Goal: Transaction & Acquisition: Purchase product/service

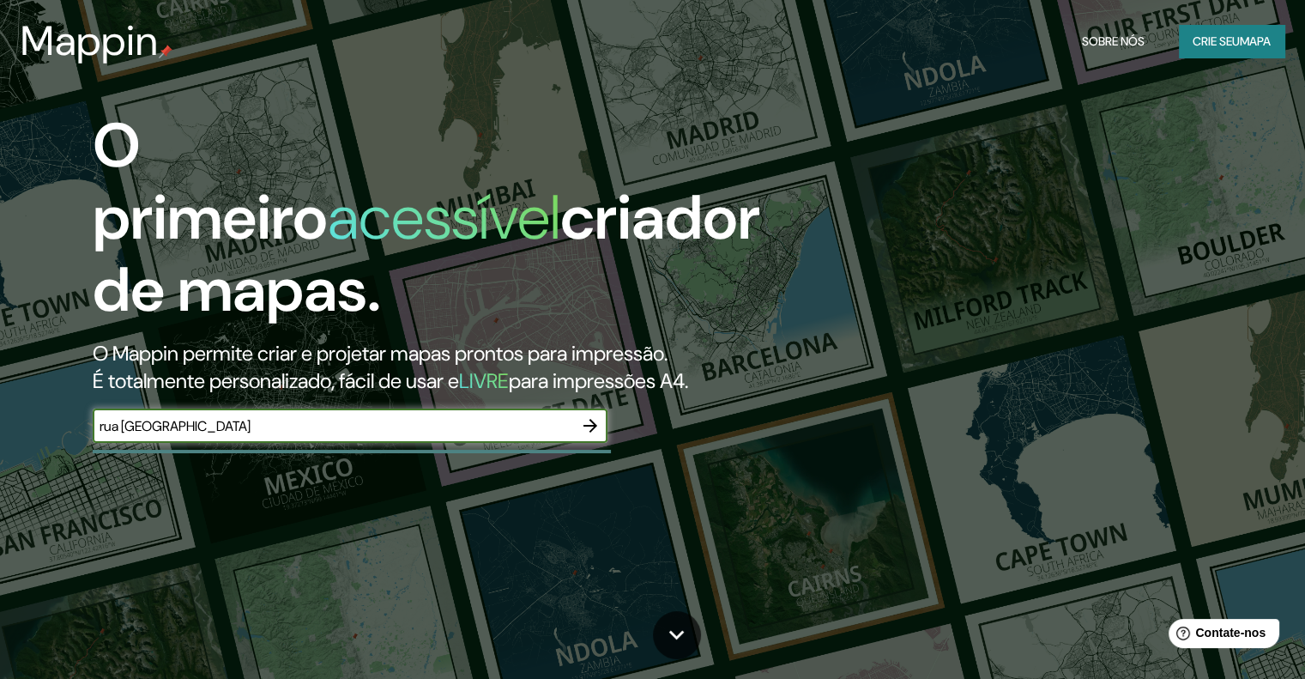
type input "rua [GEOGRAPHIC_DATA]"
click at [586, 423] on icon "button" at bounding box center [590, 425] width 21 height 21
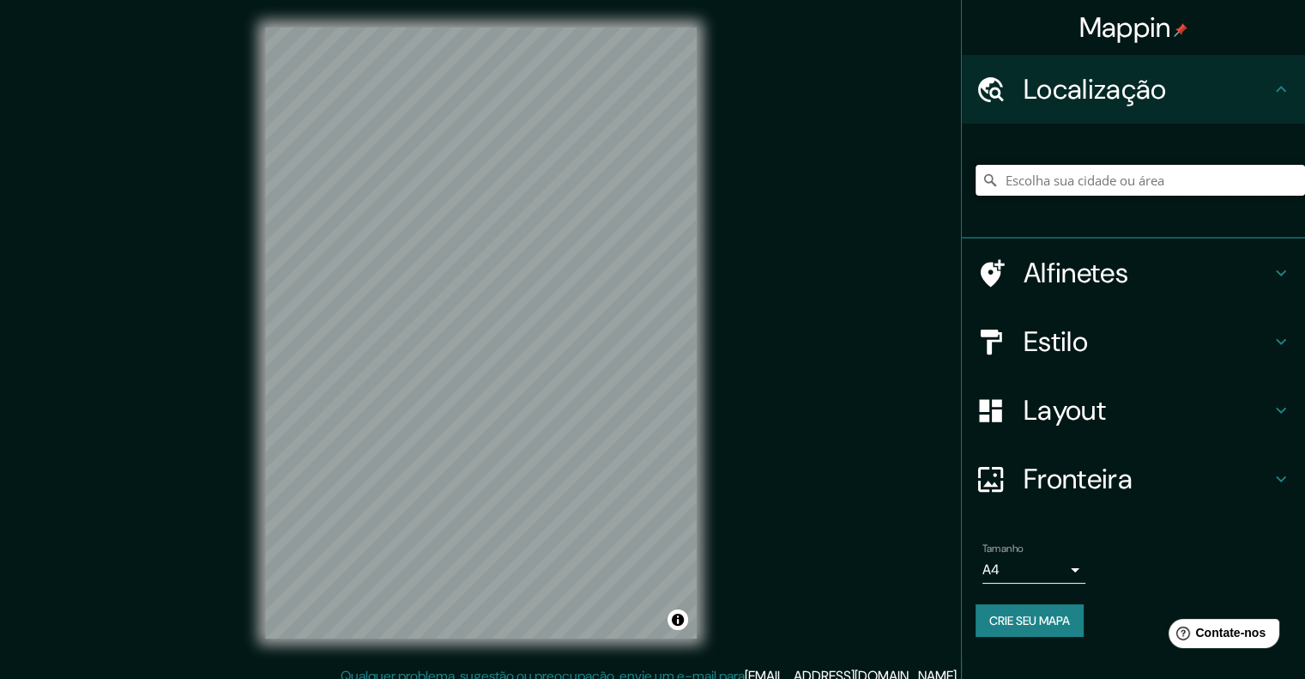
click at [1110, 189] on input "Escolha sua cidade ou área" at bounding box center [1139, 180] width 329 height 31
click at [1074, 174] on input "Escolha sua cidade ou área" at bounding box center [1139, 180] width 329 height 31
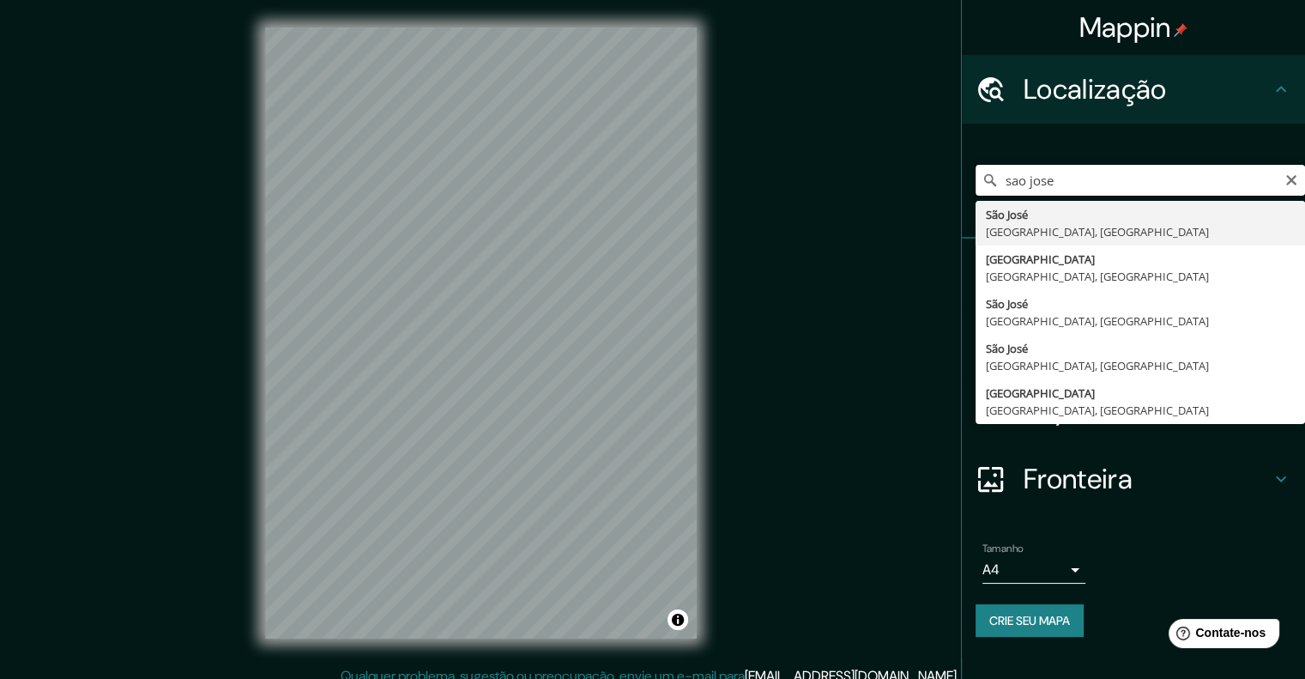
scroll to position [14, 0]
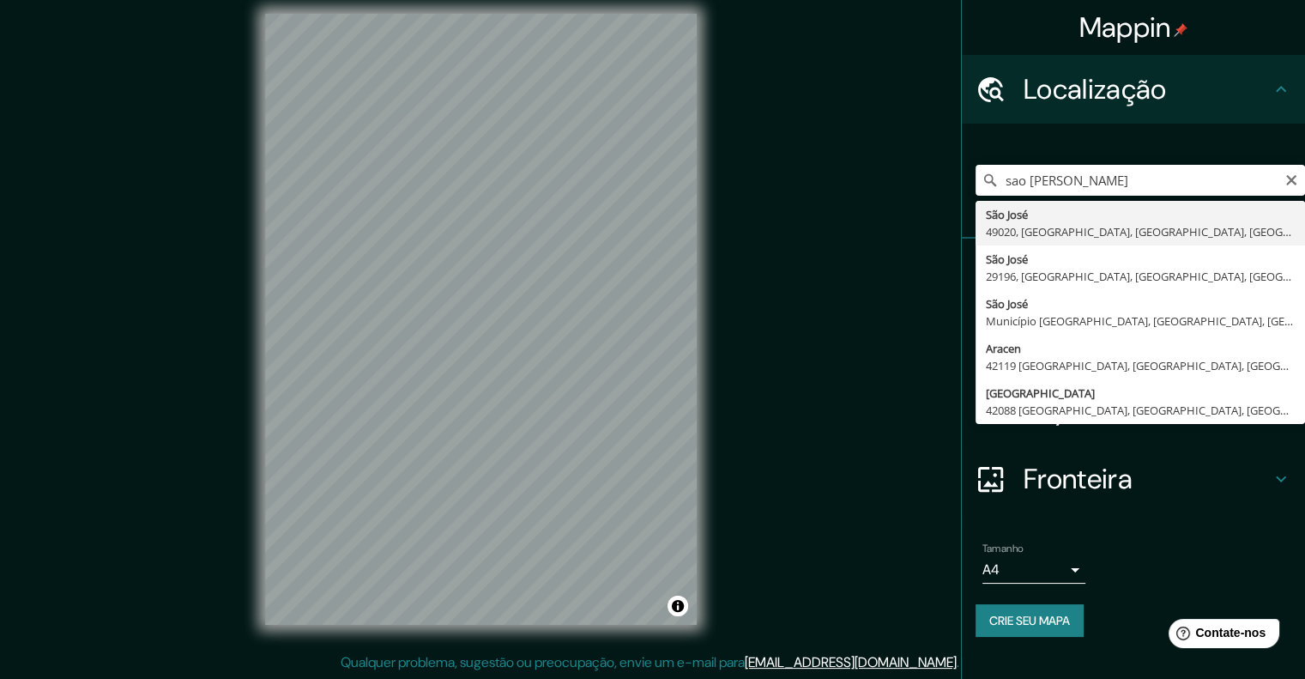
type input "[GEOGRAPHIC_DATA], 49020, [GEOGRAPHIC_DATA], [GEOGRAPHIC_DATA], [GEOGRAPHIC_DAT…"
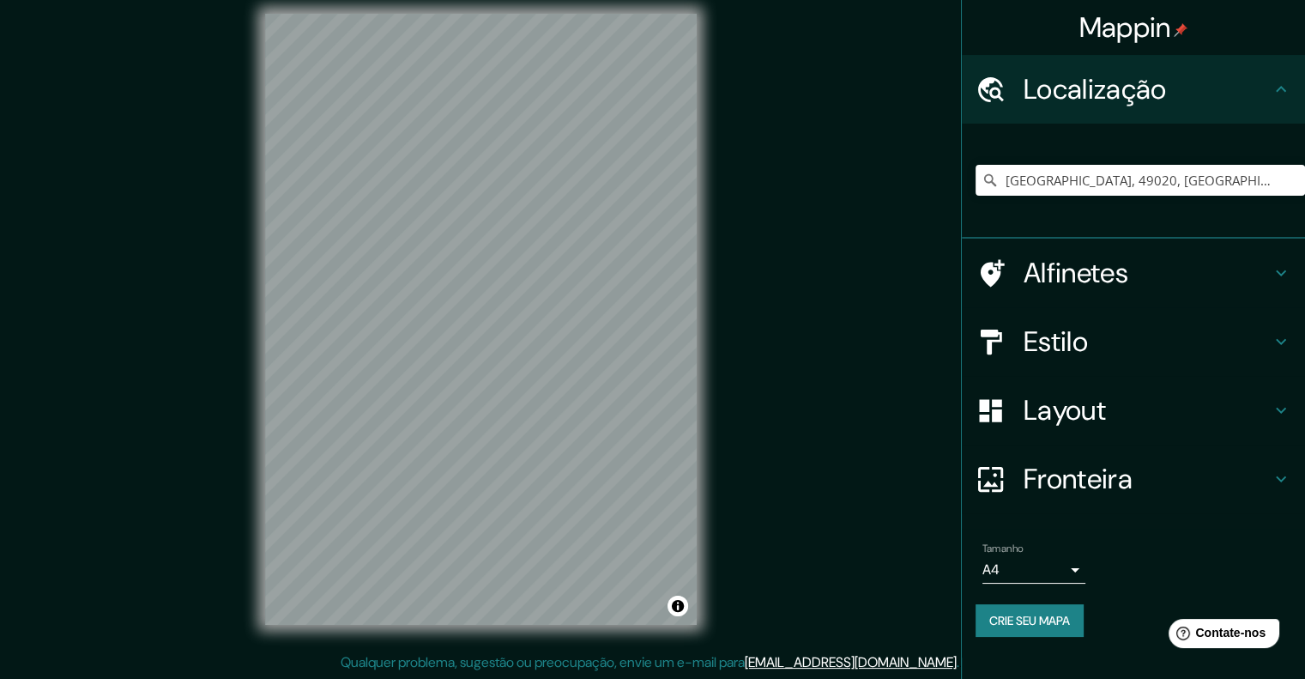
click at [1074, 347] on font "Estilo" at bounding box center [1055, 341] width 64 height 36
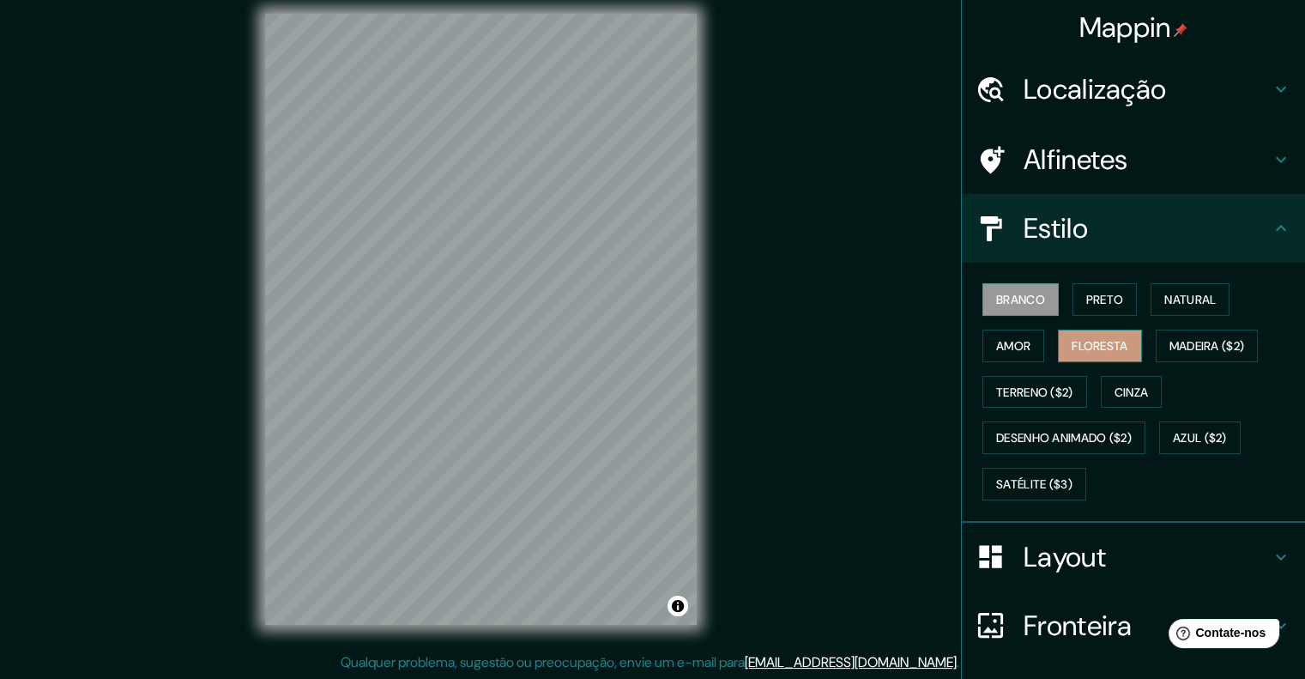
click at [1077, 342] on font "Floresta" at bounding box center [1099, 345] width 56 height 15
click at [1019, 384] on font "Terreno ($2)" at bounding box center [1034, 391] width 77 height 15
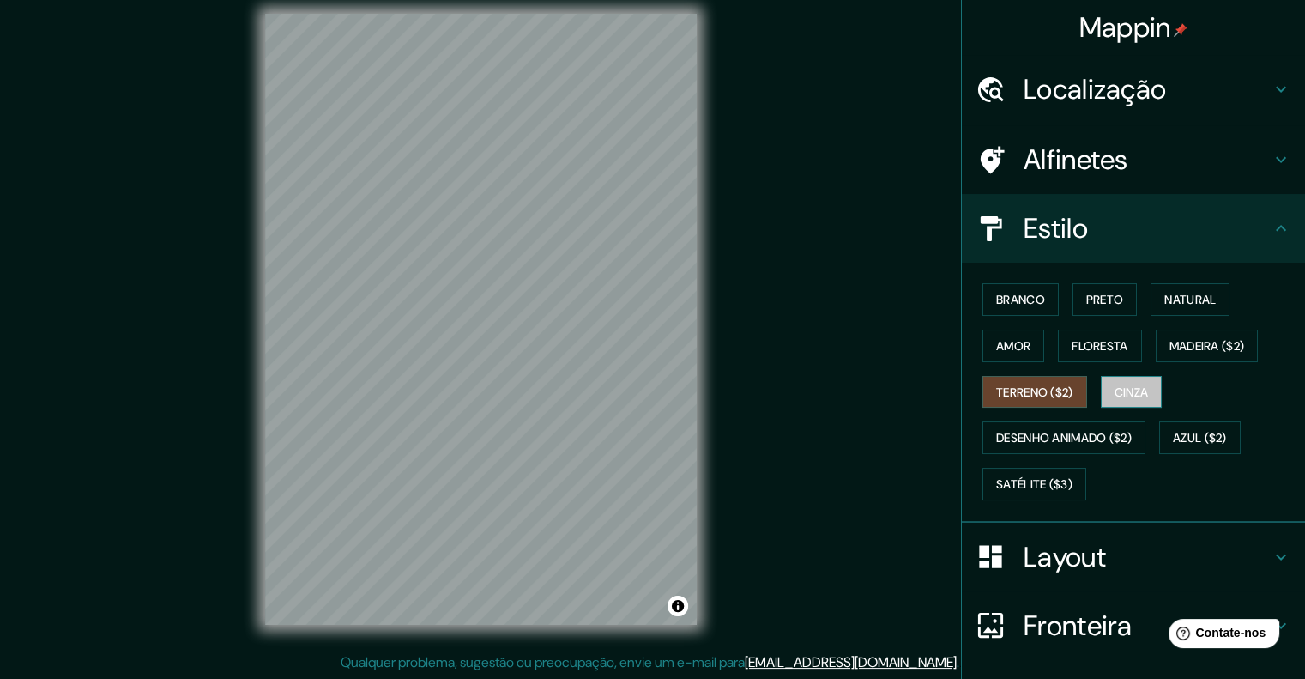
click at [1132, 389] on font "Cinza" at bounding box center [1131, 391] width 34 height 15
click at [1086, 293] on font "Preto" at bounding box center [1105, 299] width 38 height 15
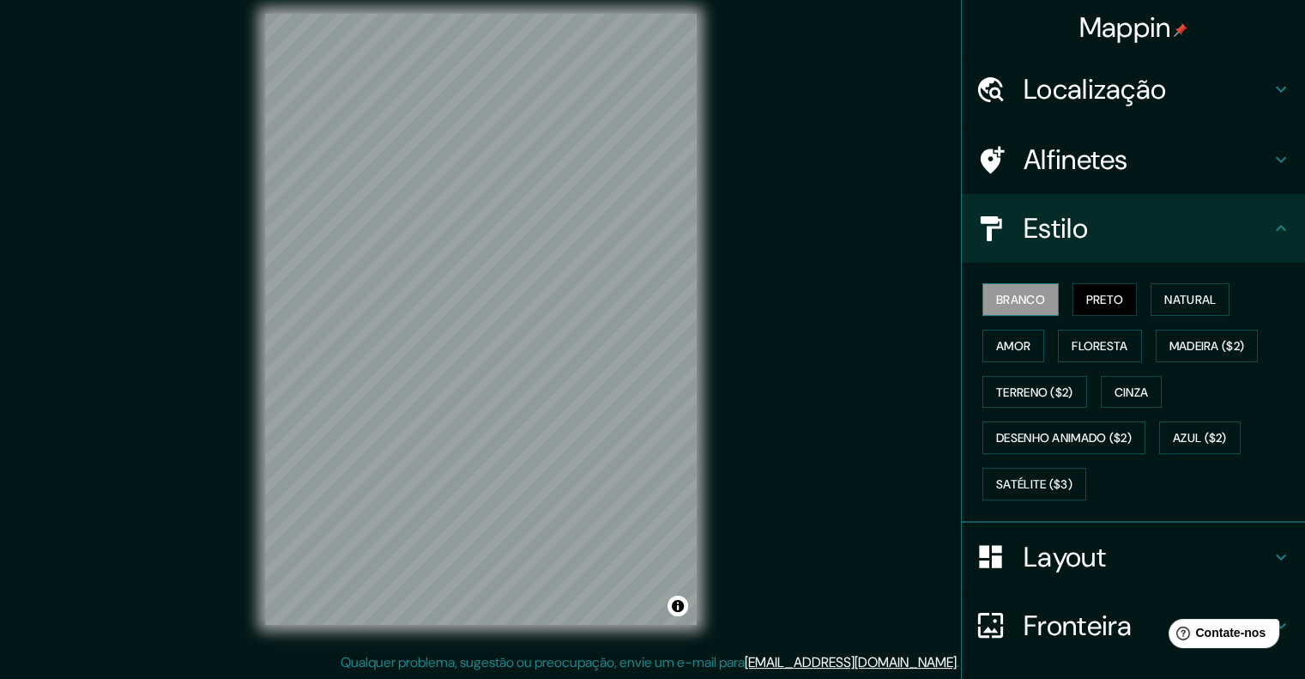
click at [1003, 303] on font "Branco" at bounding box center [1020, 299] width 49 height 15
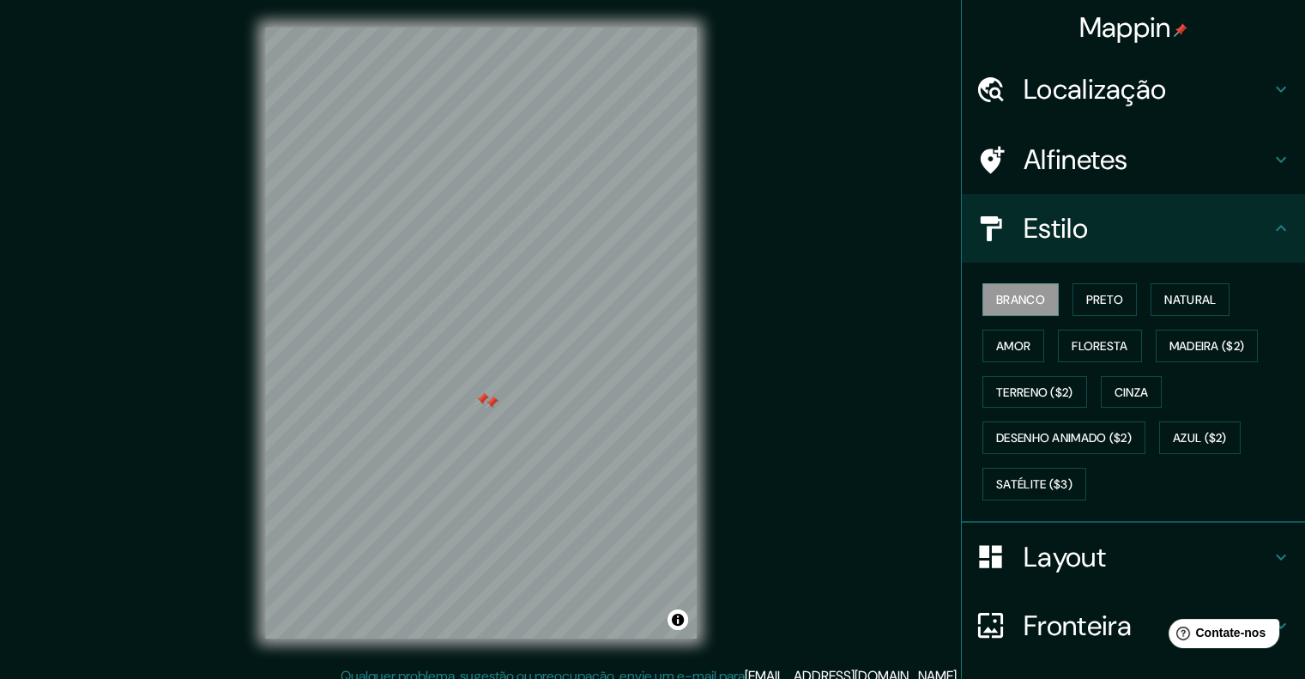
click at [487, 403] on div at bounding box center [492, 402] width 14 height 14
click at [480, 397] on div at bounding box center [482, 399] width 14 height 14
click at [1236, 546] on h4 "Layout" at bounding box center [1146, 557] width 247 height 34
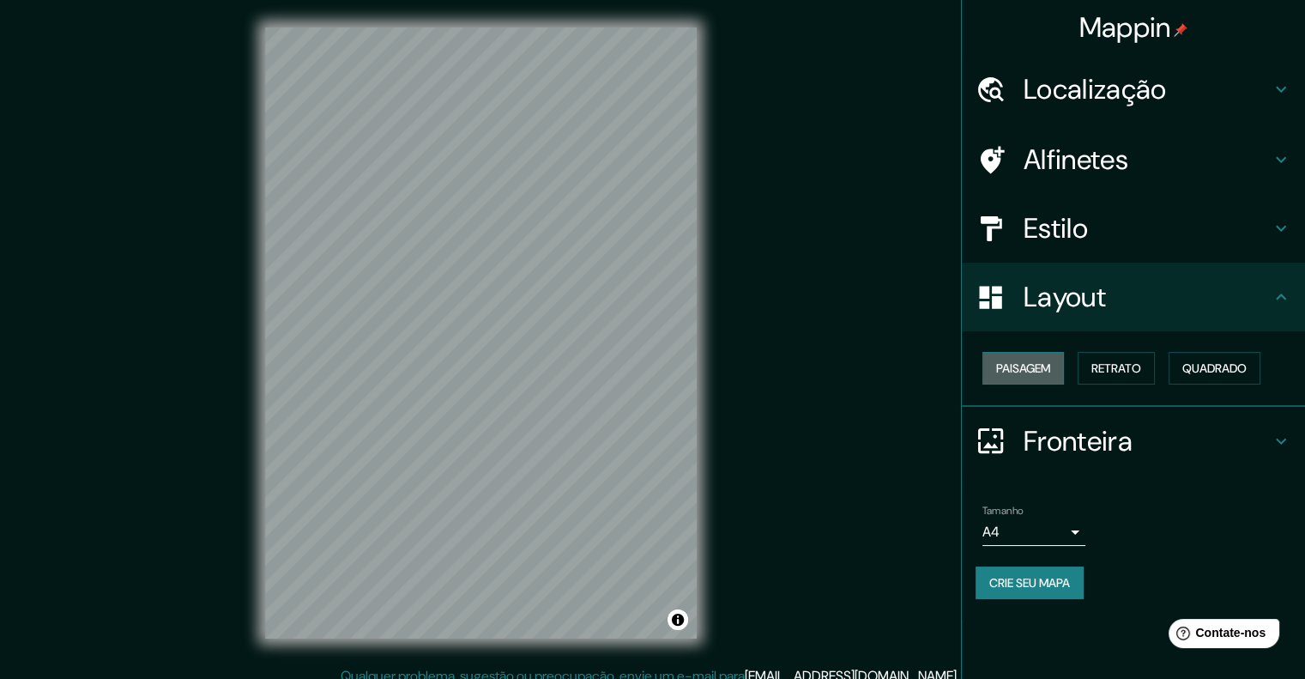
click at [1035, 367] on font "Paisagem" at bounding box center [1023, 367] width 54 height 15
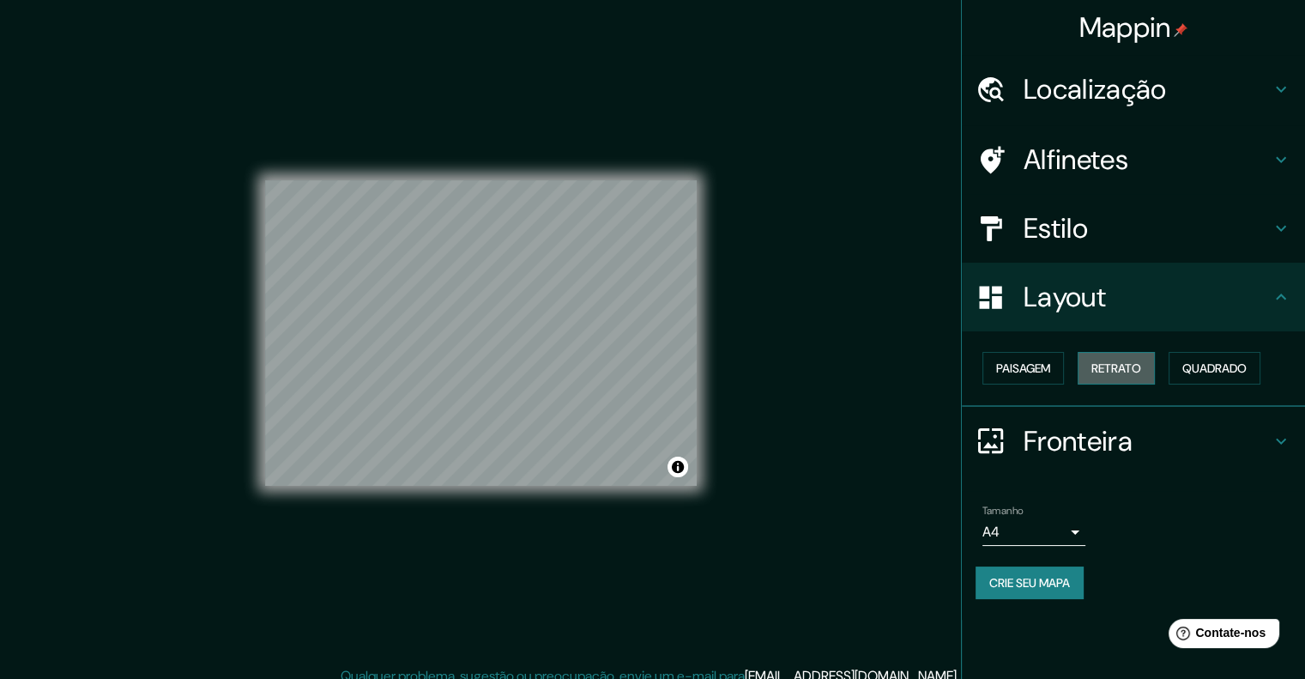
click at [1105, 361] on font "Retrato" at bounding box center [1116, 367] width 50 height 15
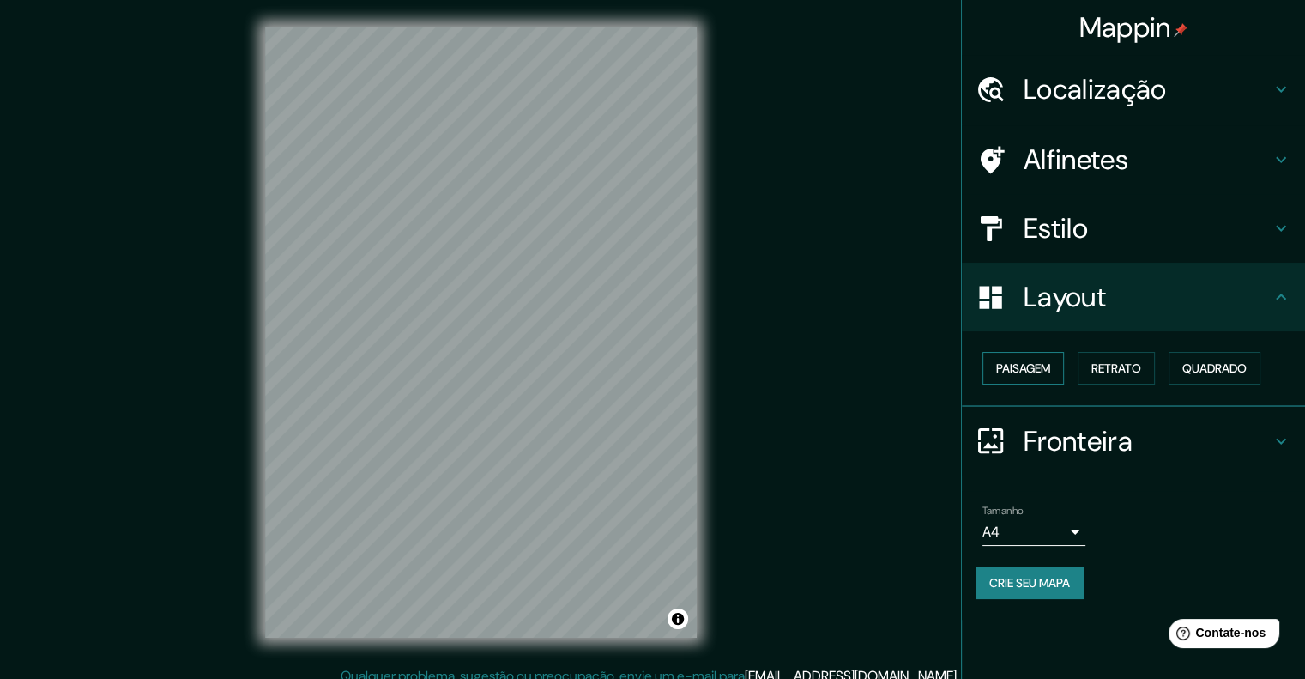
click at [1036, 363] on font "Paisagem" at bounding box center [1023, 367] width 54 height 15
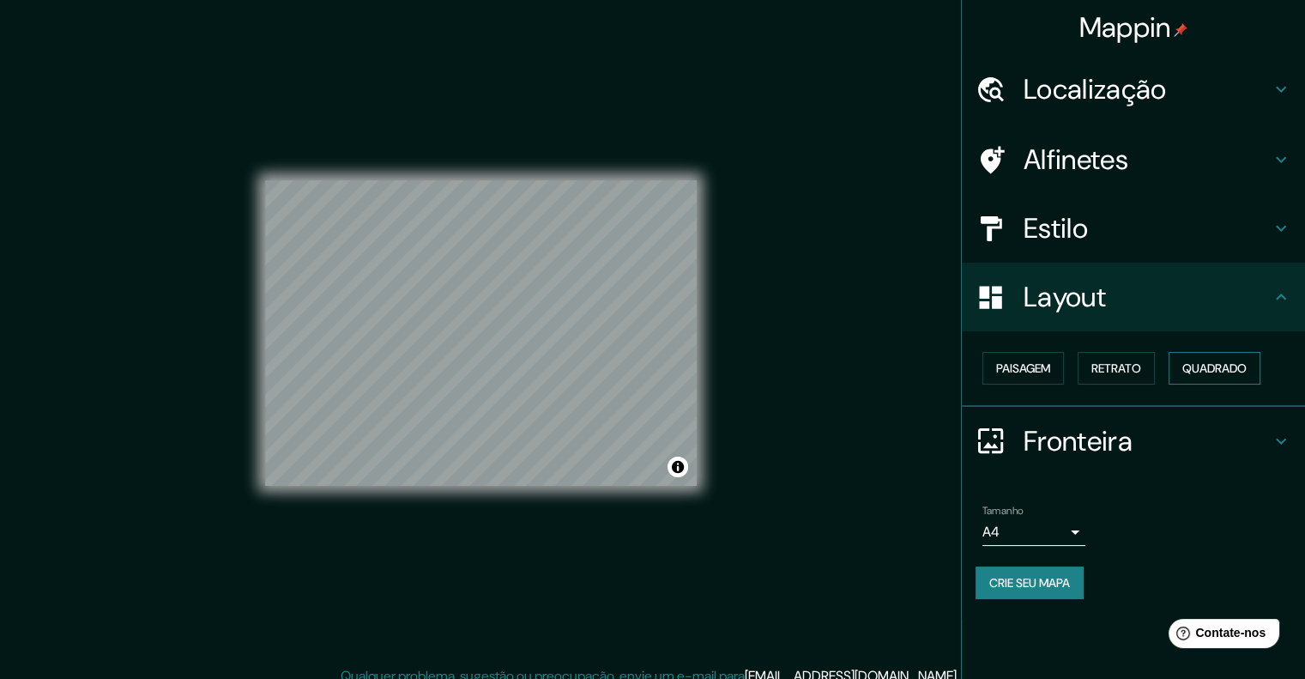
click at [1204, 363] on font "Quadrado" at bounding box center [1214, 367] width 64 height 15
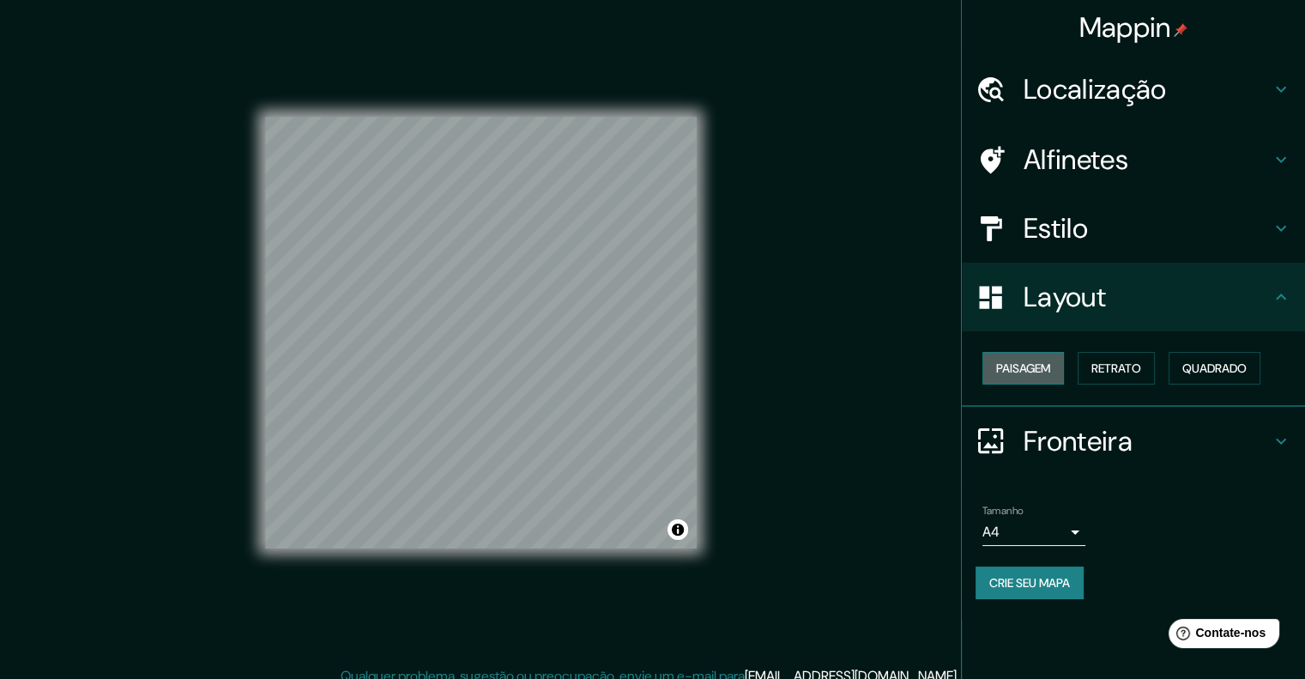
click at [1027, 371] on font "Paisagem" at bounding box center [1023, 367] width 54 height 15
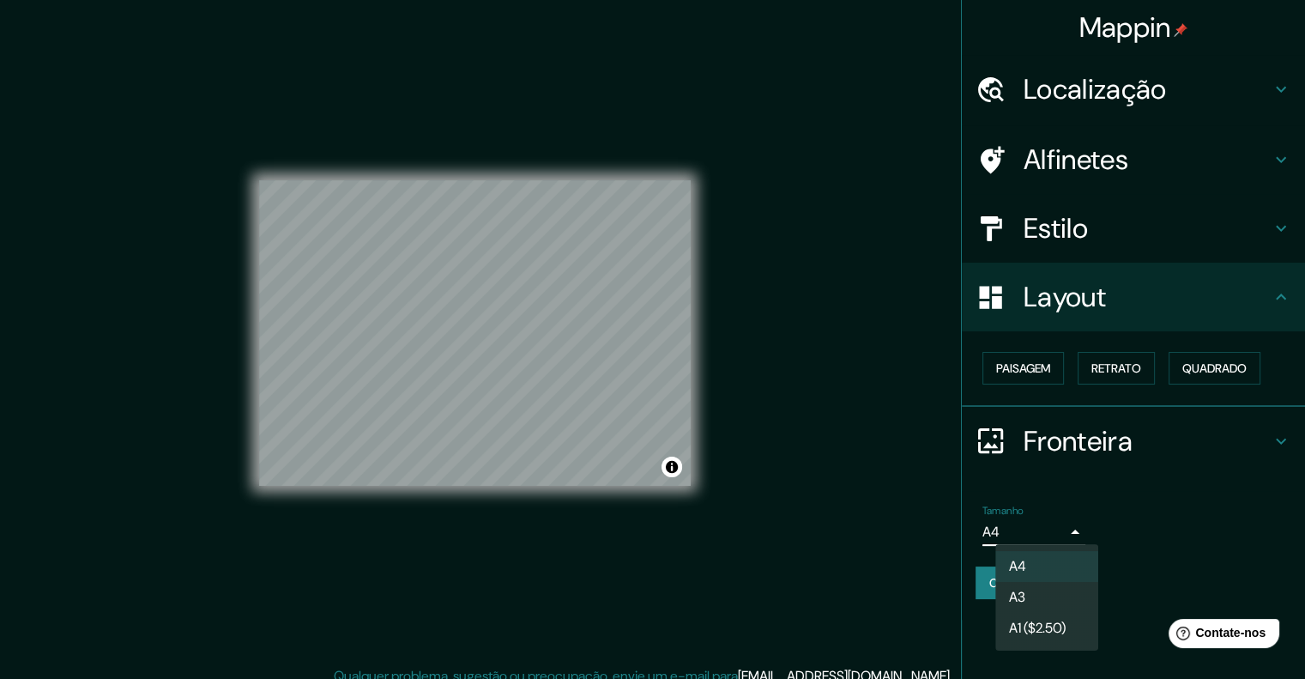
click at [1069, 526] on body "Mappin Localização [GEOGRAPHIC_DATA], [GEOGRAPHIC_DATA], [GEOGRAPHIC_DATA], [GE…" at bounding box center [652, 339] width 1305 height 679
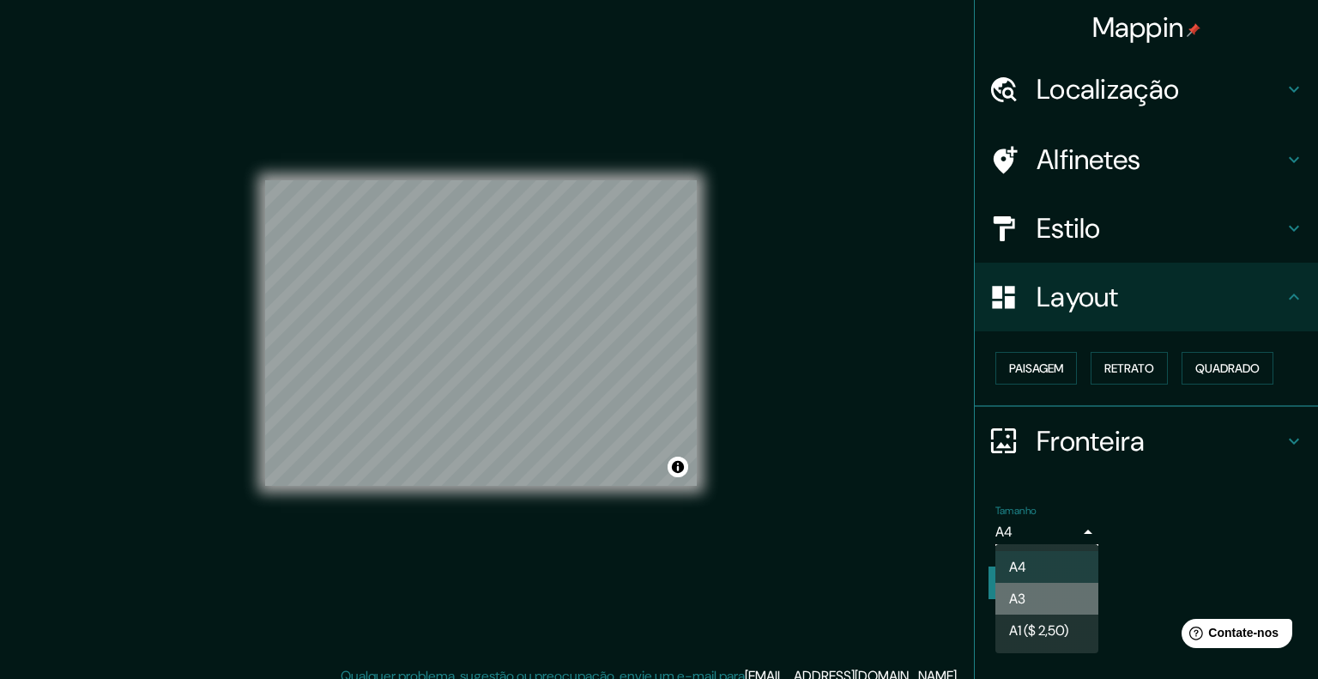
click at [1025, 586] on li "A3" at bounding box center [1046, 598] width 103 height 32
type input "a4"
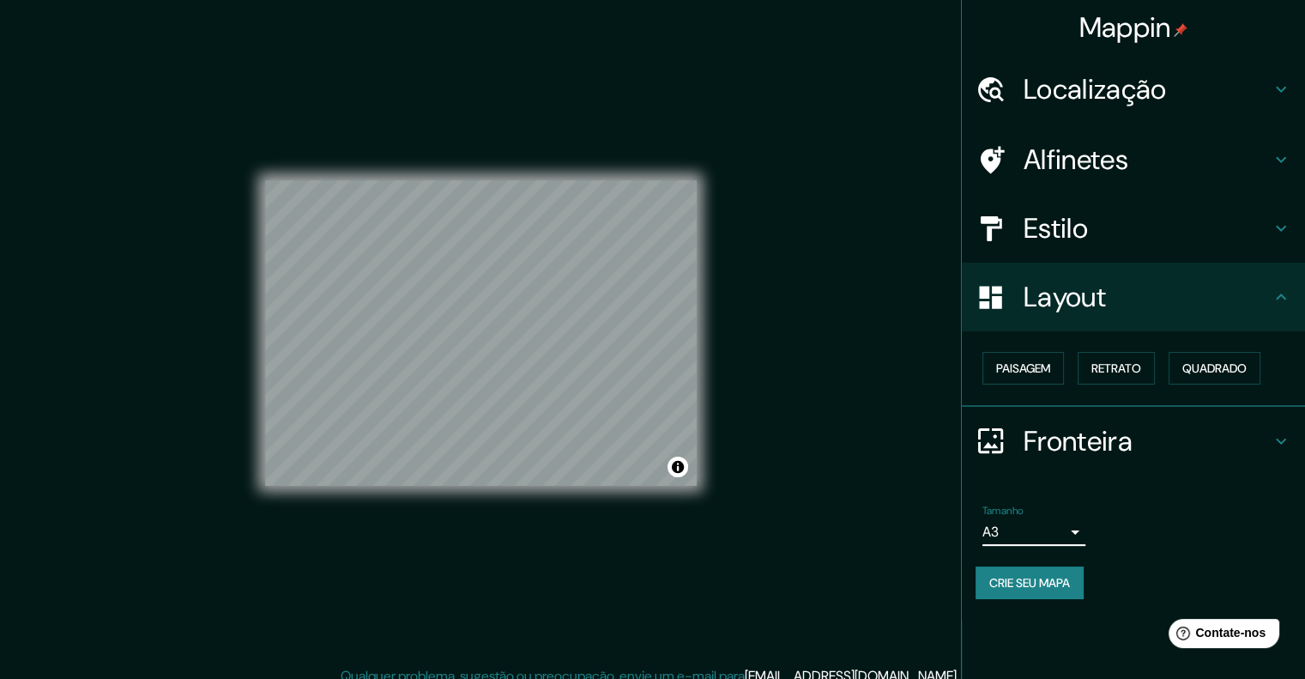
click at [1214, 217] on h4 "Estilo" at bounding box center [1146, 228] width 247 height 34
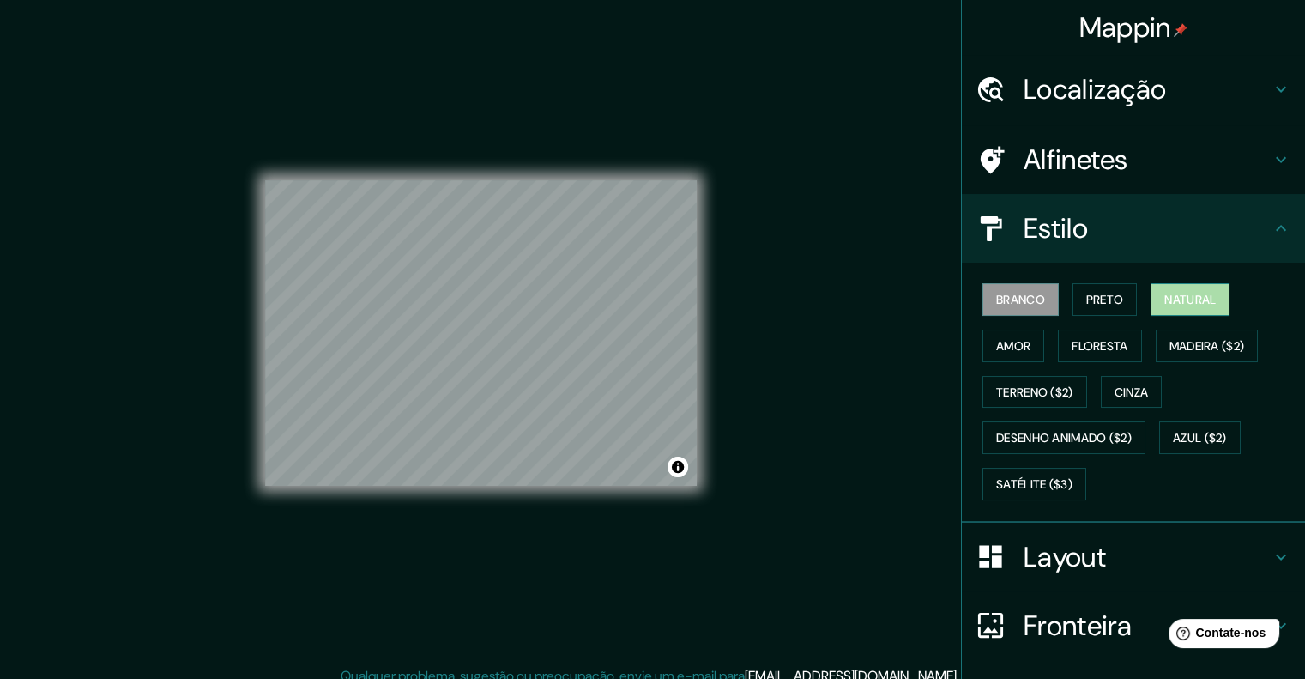
click at [1184, 304] on font "Natural" at bounding box center [1189, 299] width 51 height 15
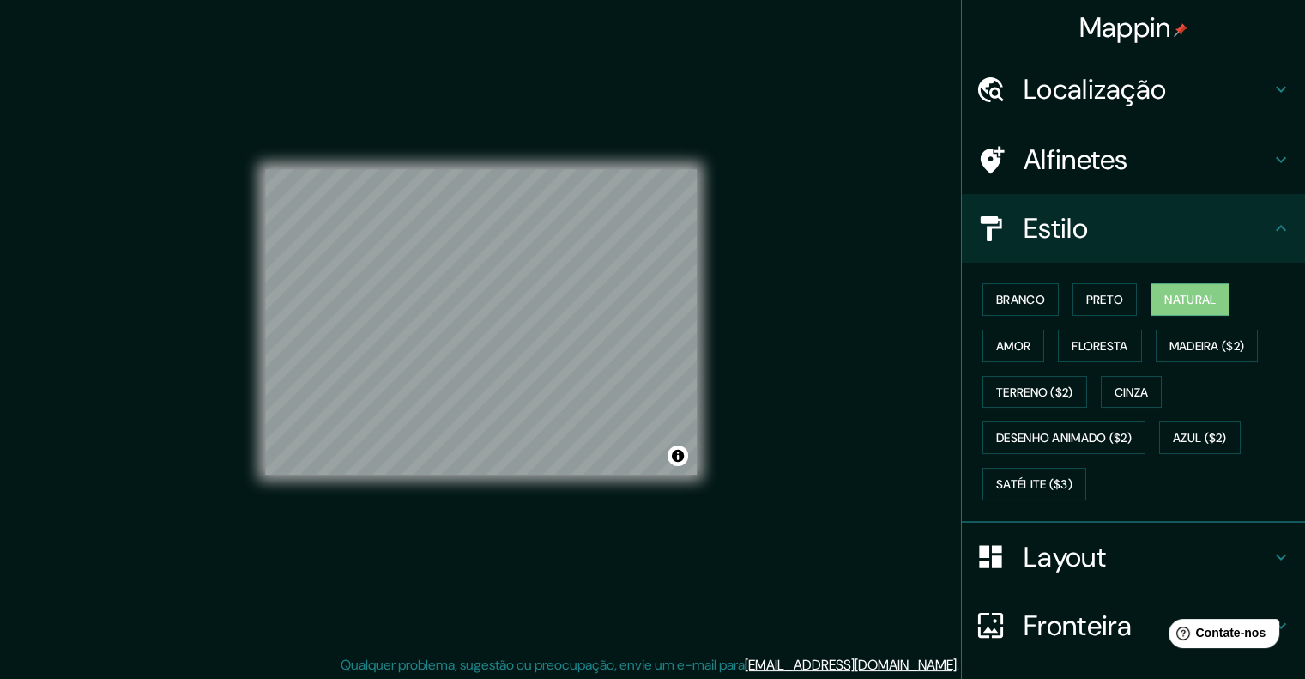
scroll to position [14, 0]
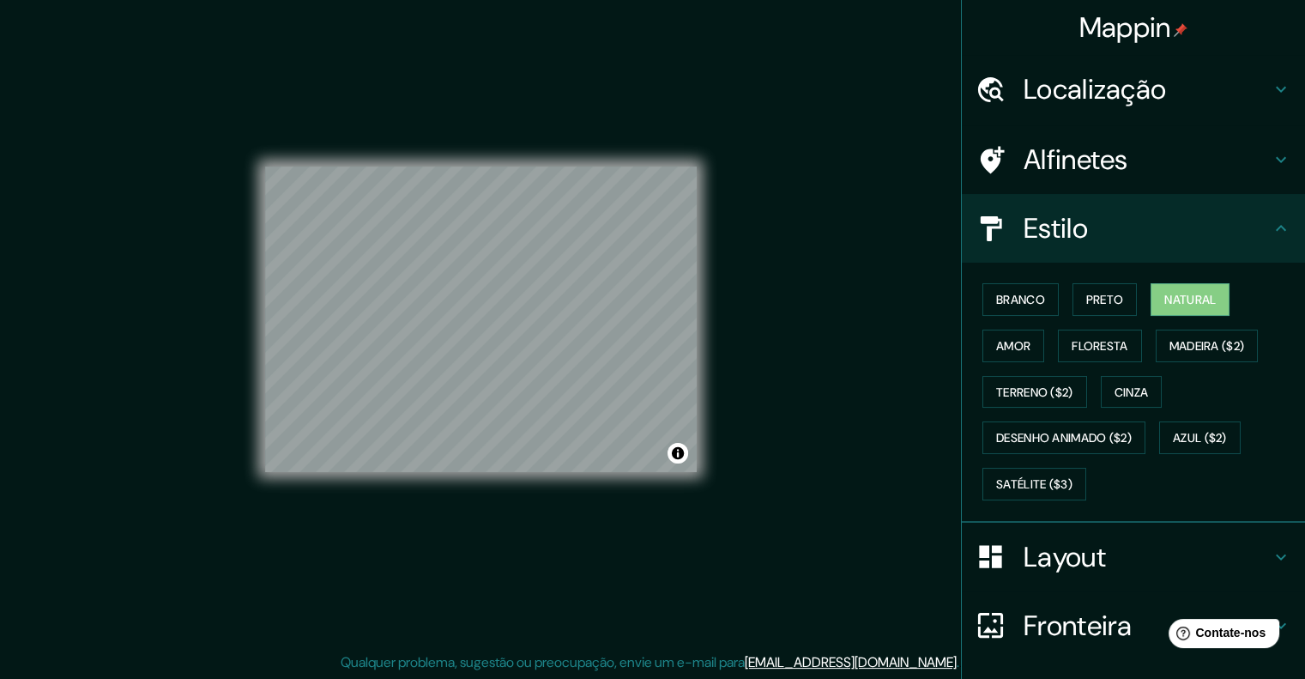
click at [1089, 540] on font "Layout" at bounding box center [1064, 557] width 82 height 36
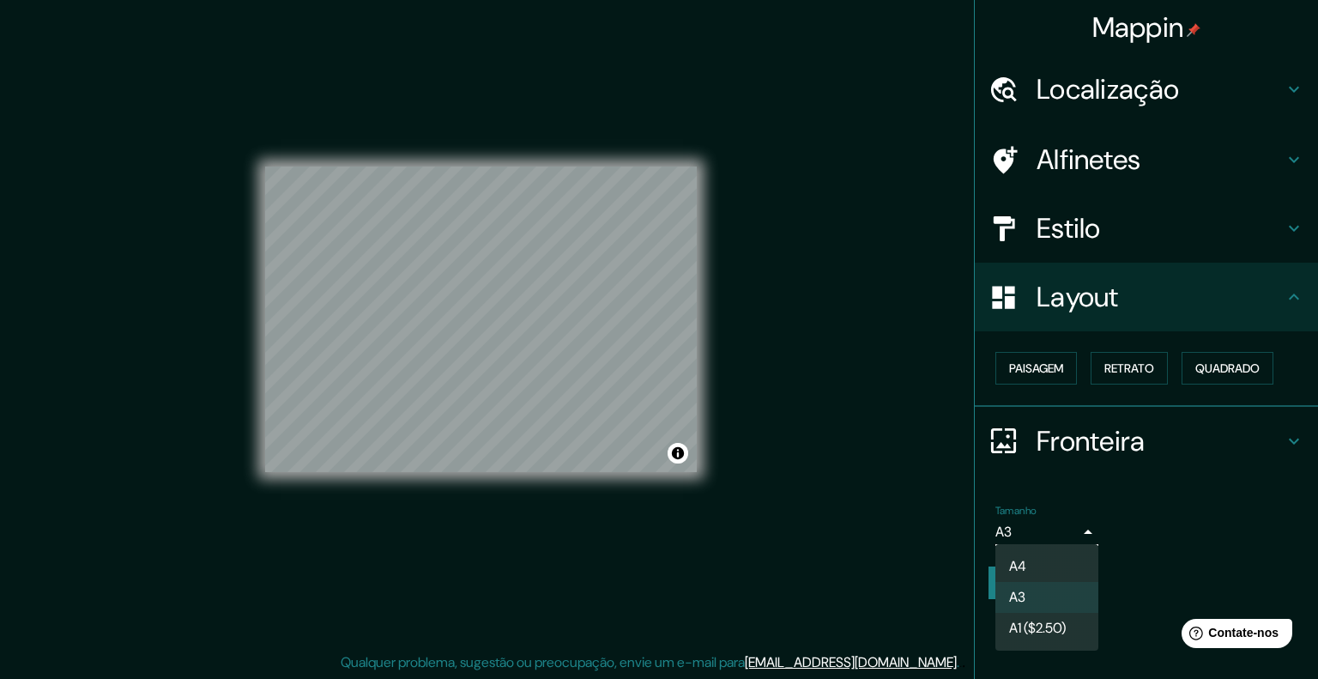
click at [1058, 528] on body "Mappin Localização [GEOGRAPHIC_DATA], [GEOGRAPHIC_DATA], [GEOGRAPHIC_DATA], [GE…" at bounding box center [659, 325] width 1318 height 679
click at [1155, 364] on div at bounding box center [659, 339] width 1318 height 679
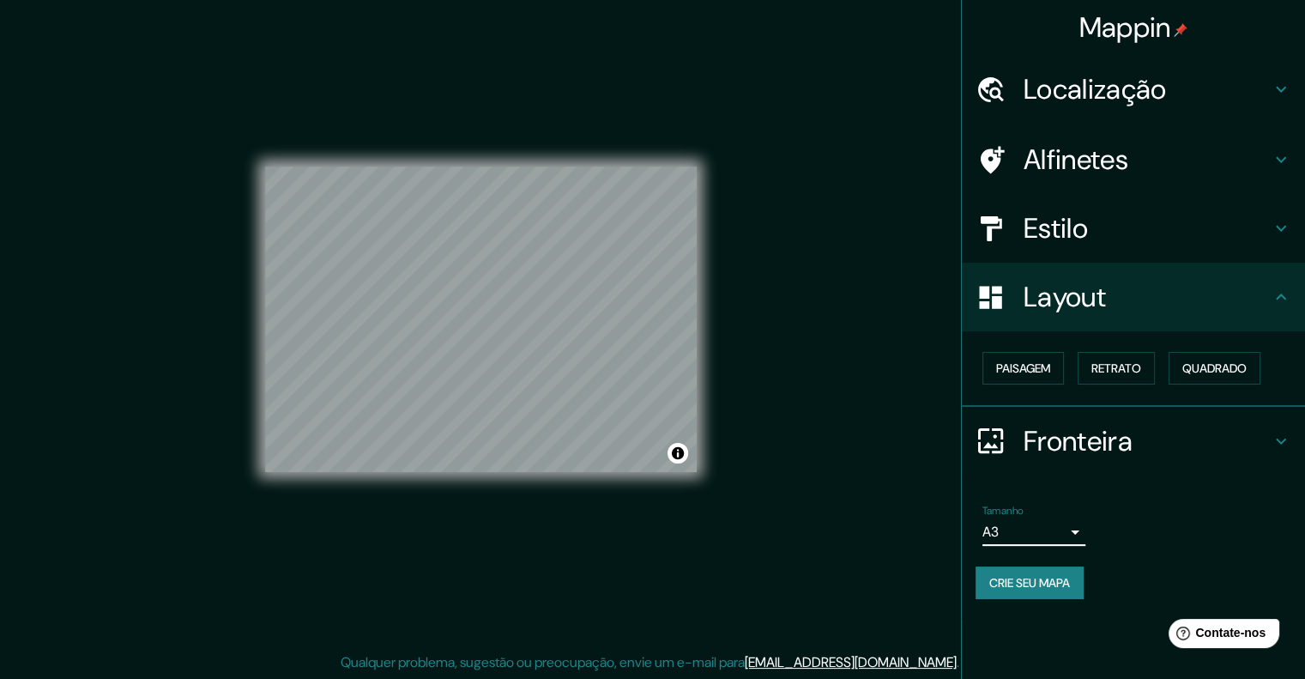
click at [1139, 366] on font "Retrato" at bounding box center [1116, 367] width 50 height 15
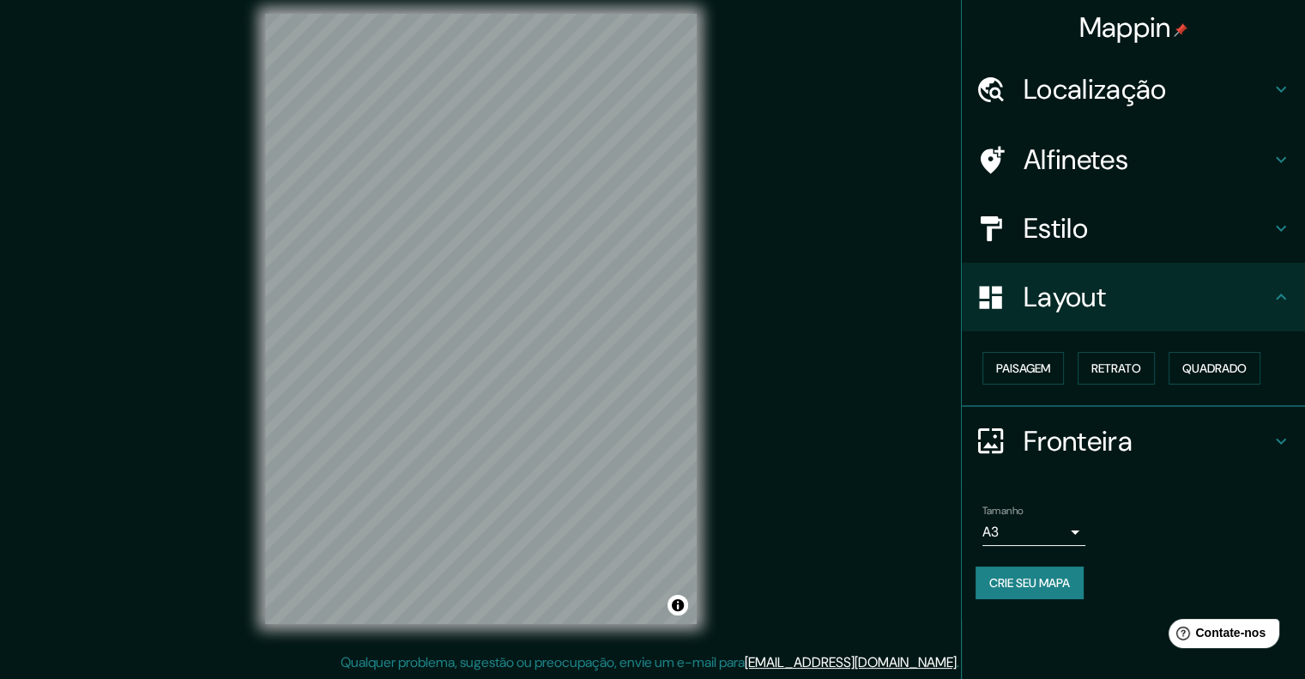
click at [856, 487] on div "Mappin Localização [GEOGRAPHIC_DATA], [GEOGRAPHIC_DATA], [GEOGRAPHIC_DATA], [GE…" at bounding box center [652, 332] width 1305 height 693
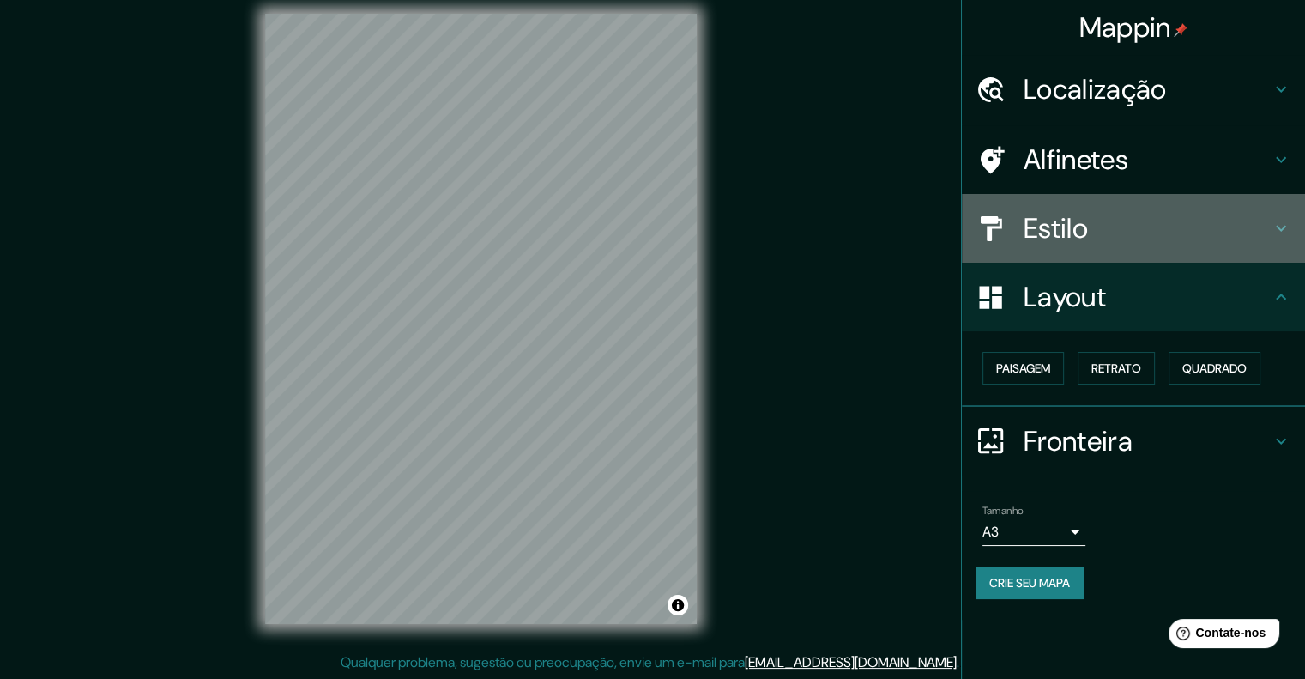
click at [1055, 235] on font "Estilo" at bounding box center [1055, 228] width 64 height 36
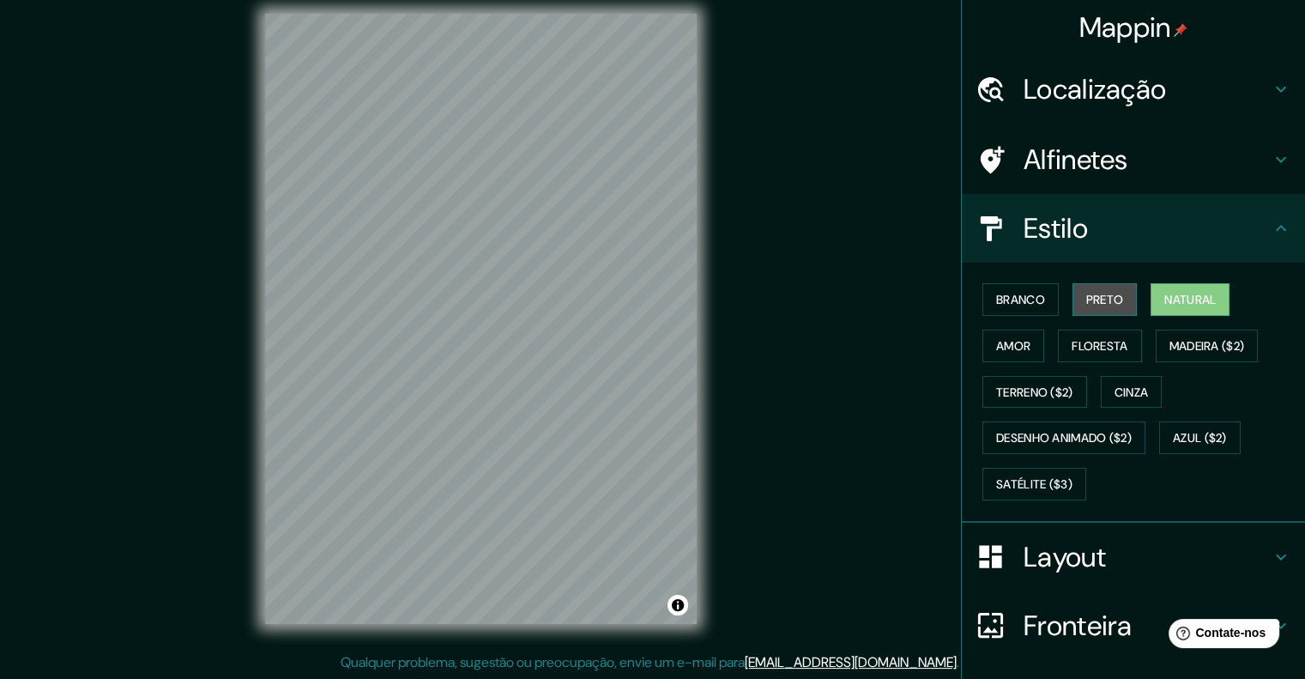
click at [1088, 297] on font "Preto" at bounding box center [1105, 299] width 38 height 15
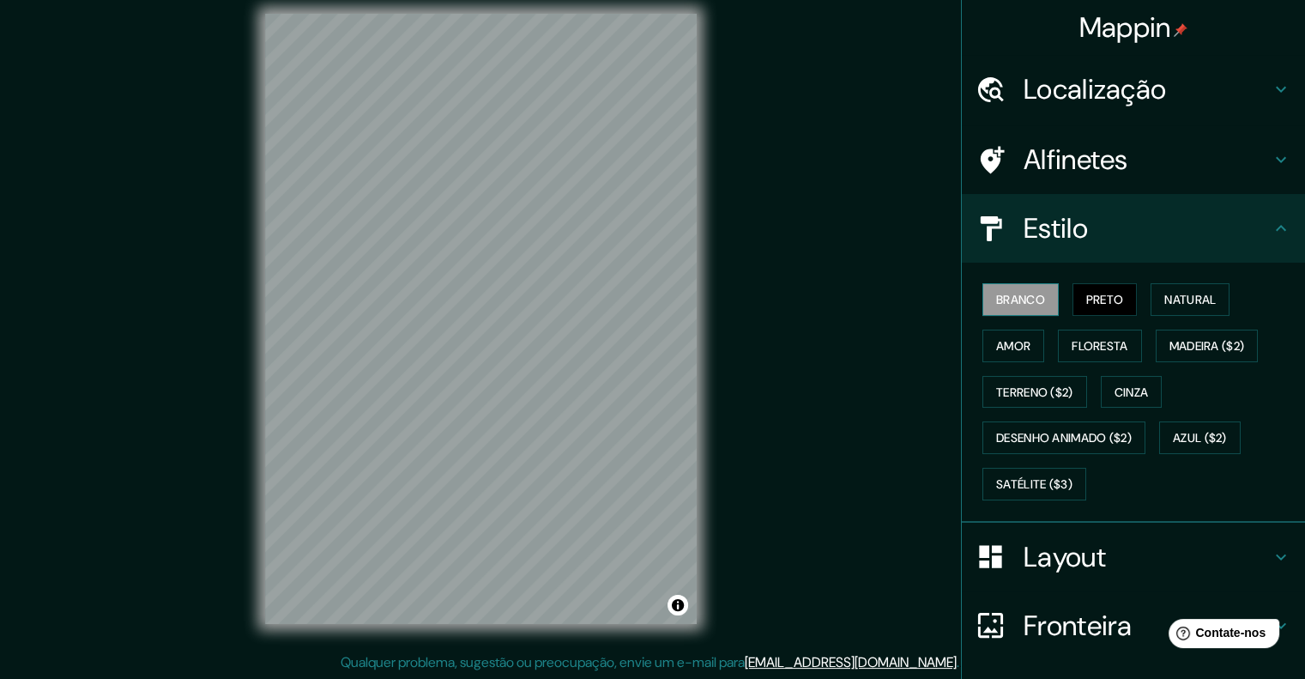
click at [997, 300] on font "Branco" at bounding box center [1020, 299] width 49 height 15
click at [1003, 346] on font "Amor" at bounding box center [1013, 345] width 34 height 15
drag, startPoint x: 1317, startPoint y: 363, endPoint x: 1316, endPoint y: 345, distance: 18.0
click at [1304, 346] on html "Mappin Localização [GEOGRAPHIC_DATA], [GEOGRAPHIC_DATA], [GEOGRAPHIC_DATA], [GE…" at bounding box center [652, 325] width 1305 height 679
click at [1114, 93] on font "Localização" at bounding box center [1094, 89] width 142 height 36
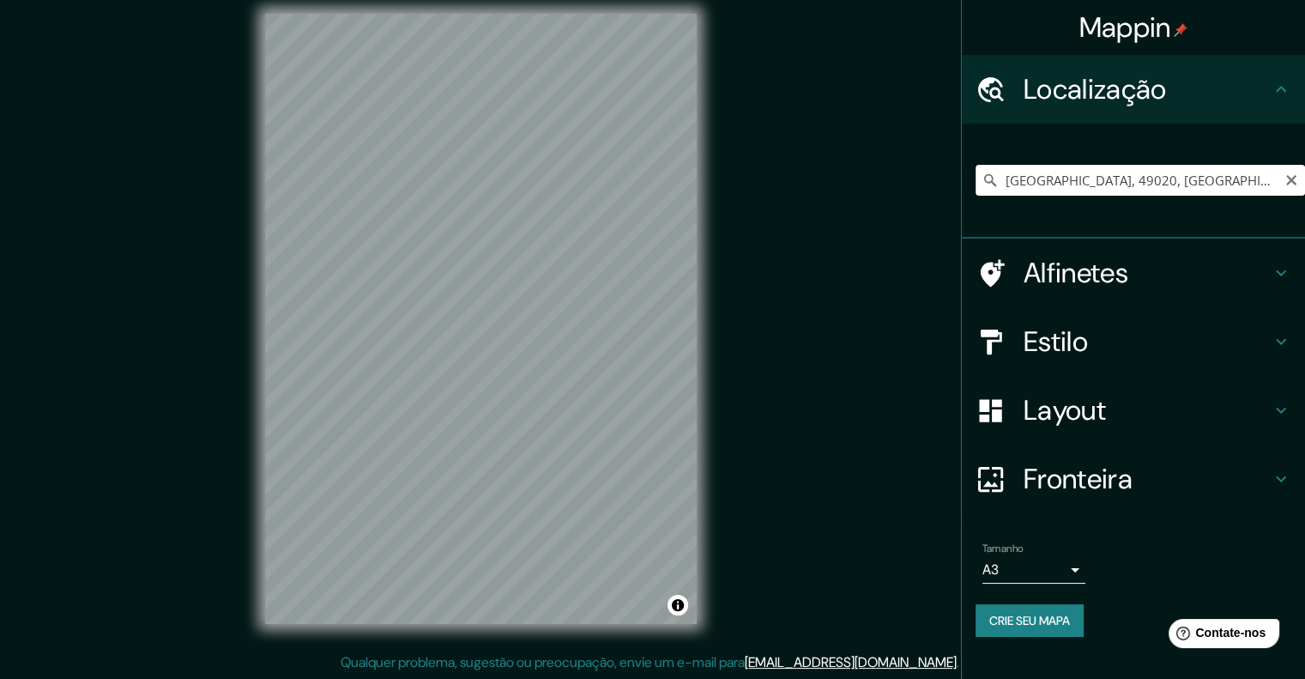
click at [1074, 184] on input "[GEOGRAPHIC_DATA], 49020, [GEOGRAPHIC_DATA], [GEOGRAPHIC_DATA], [GEOGRAPHIC_DAT…" at bounding box center [1139, 180] width 329 height 31
paste input "[GEOGRAPHIC_DATA]"
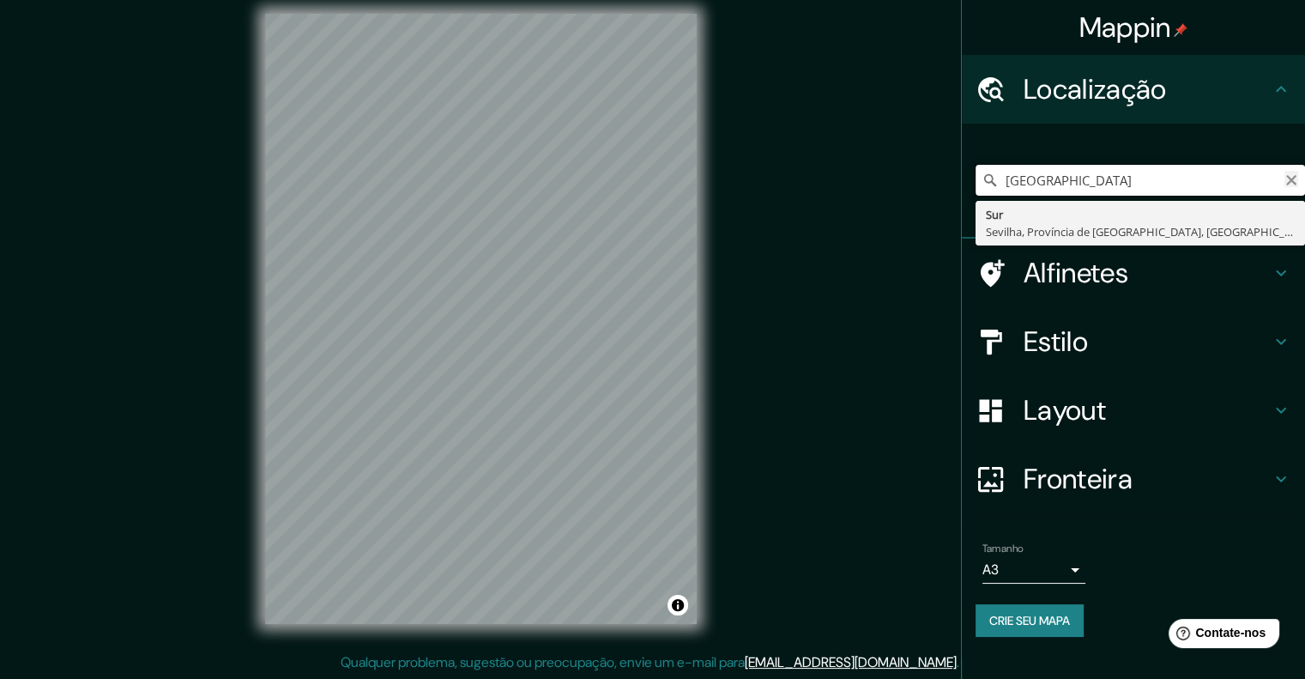
type input "[GEOGRAPHIC_DATA]"
click at [1287, 179] on icon "Claro" at bounding box center [1291, 180] width 14 height 14
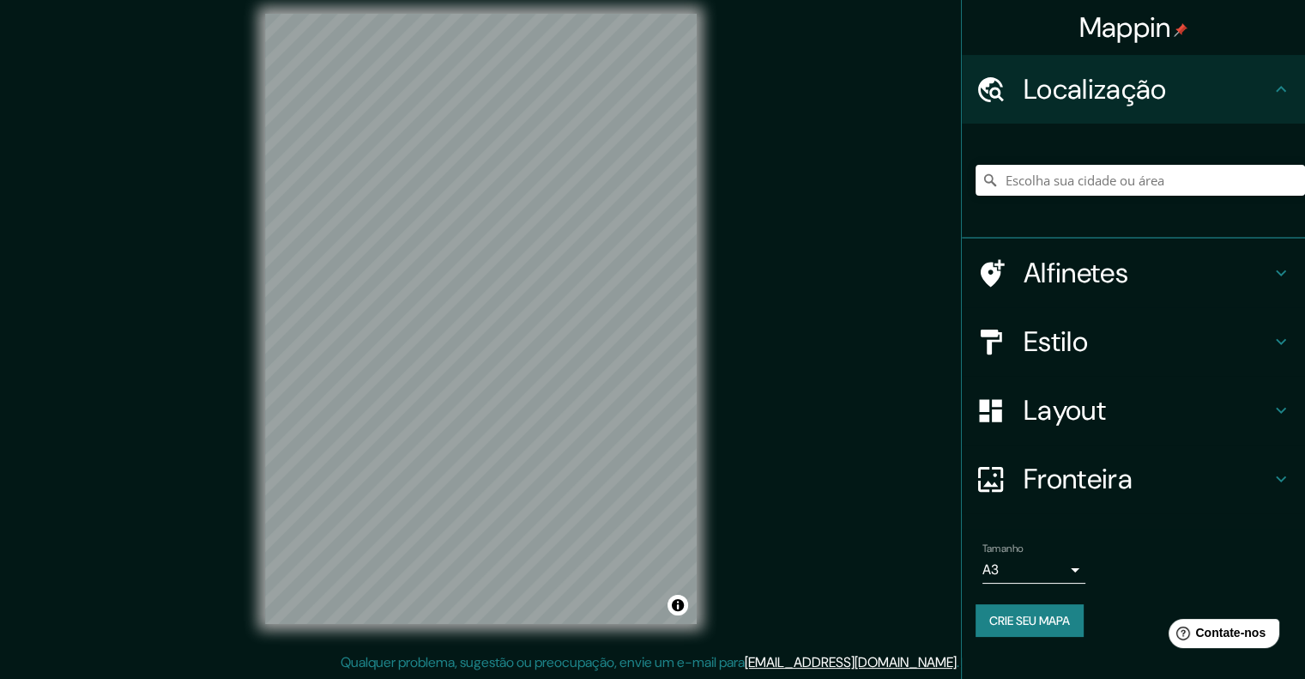
click at [1115, 335] on h4 "Estilo" at bounding box center [1146, 341] width 247 height 34
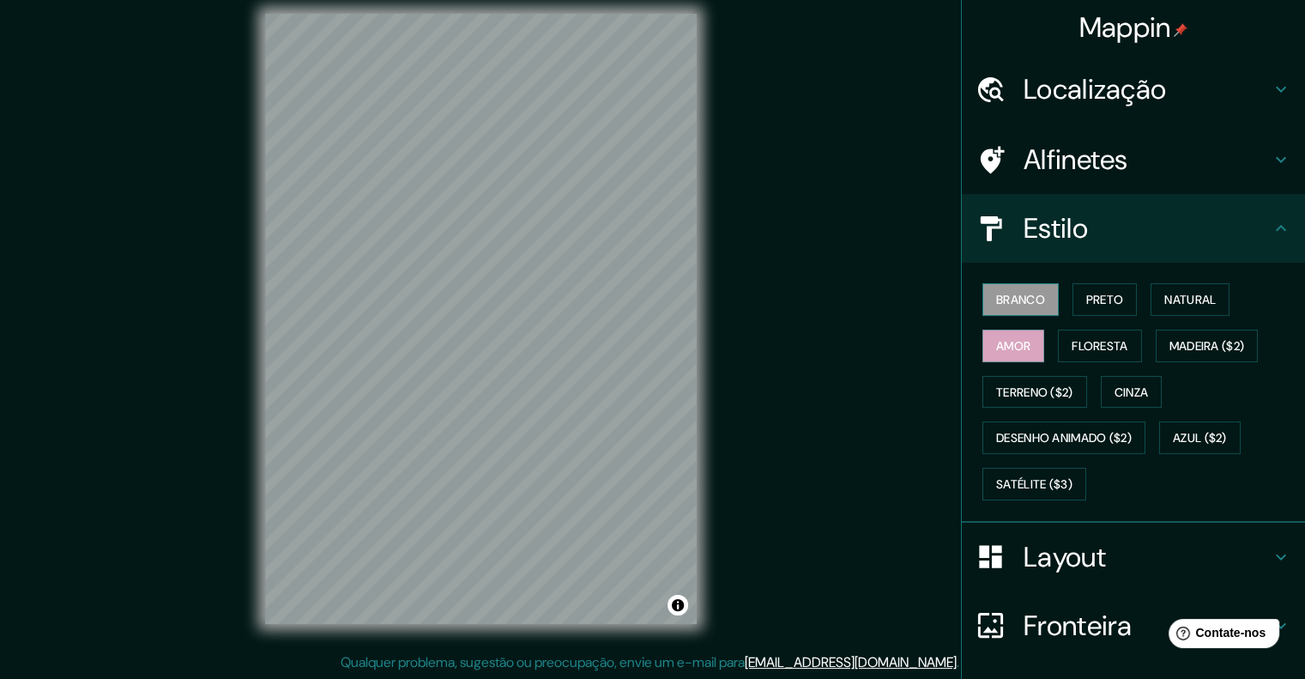
click at [1014, 288] on font "Branco" at bounding box center [1020, 299] width 49 height 22
click at [1097, 292] on font "Preto" at bounding box center [1105, 299] width 38 height 15
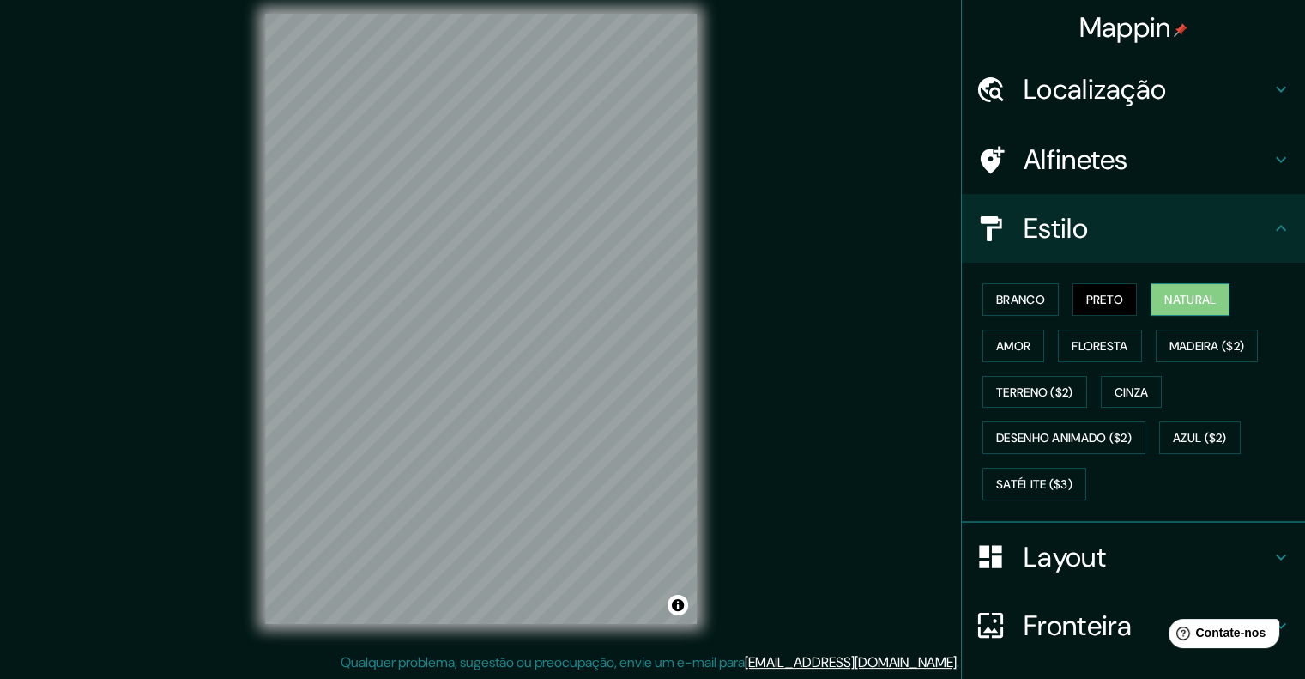
click at [1172, 305] on font "Natural" at bounding box center [1189, 299] width 51 height 15
click at [1125, 387] on font "Cinza" at bounding box center [1131, 391] width 34 height 15
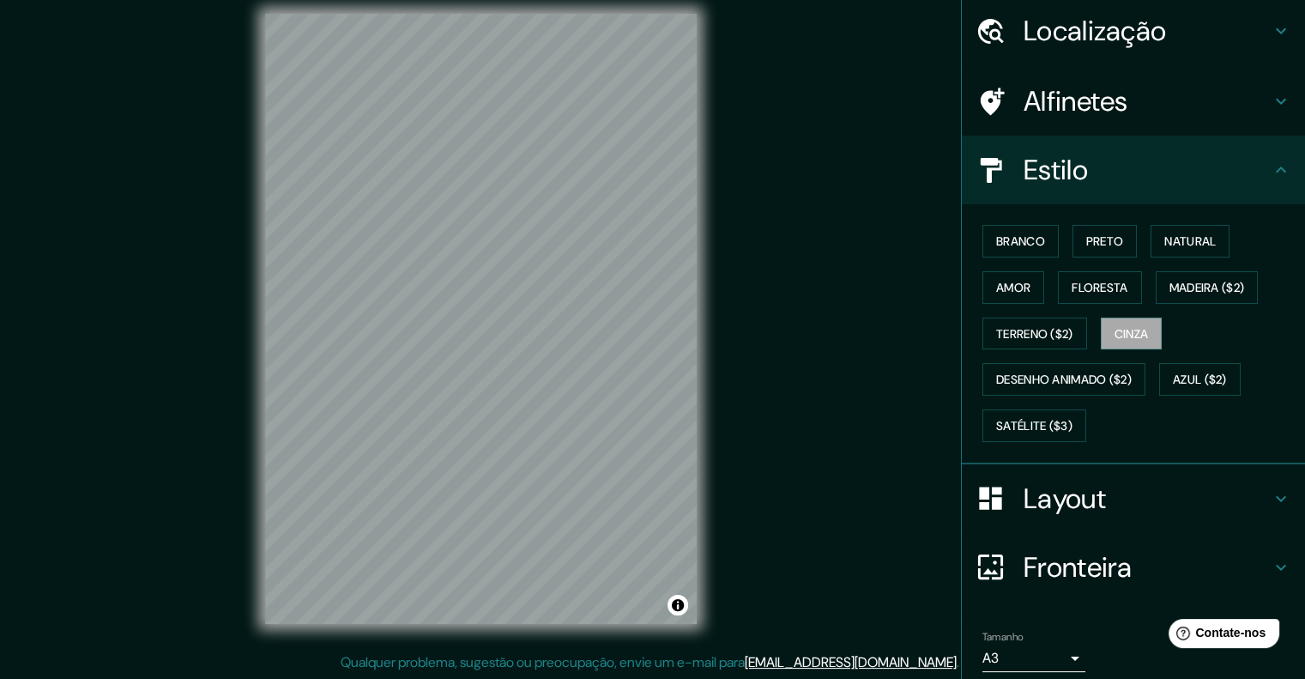
scroll to position [86, 0]
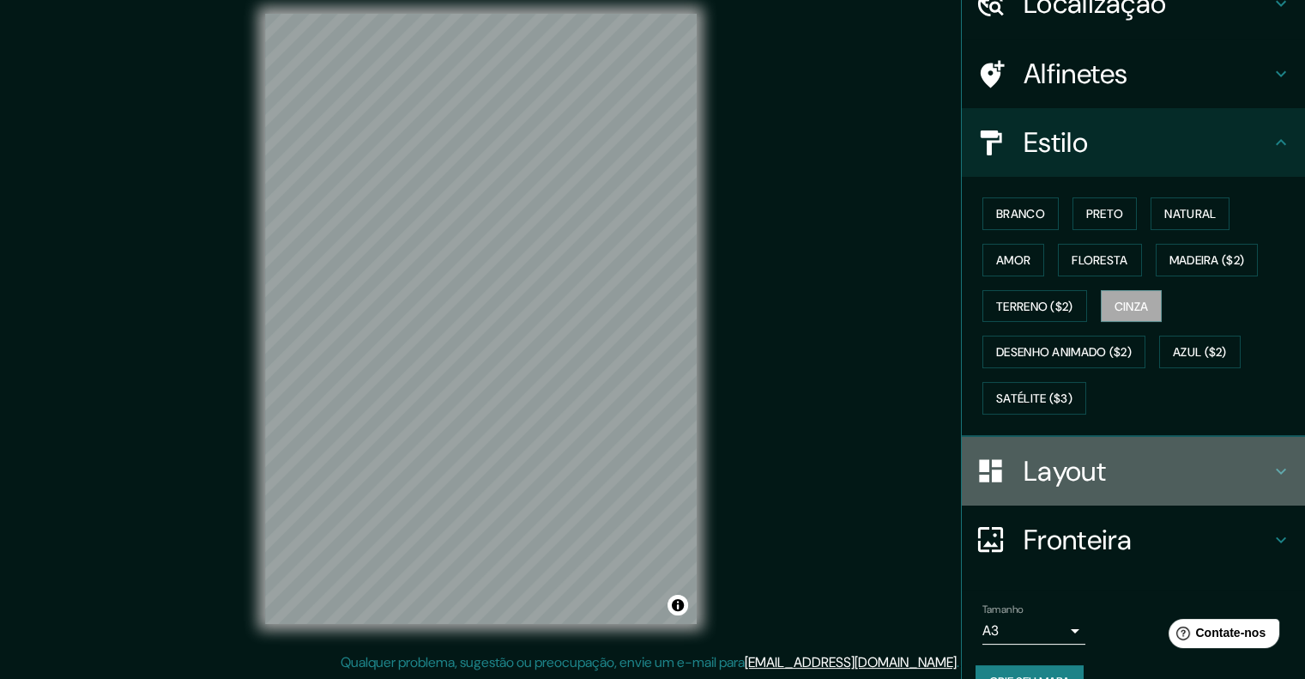
click at [1057, 483] on font "Layout" at bounding box center [1064, 471] width 82 height 36
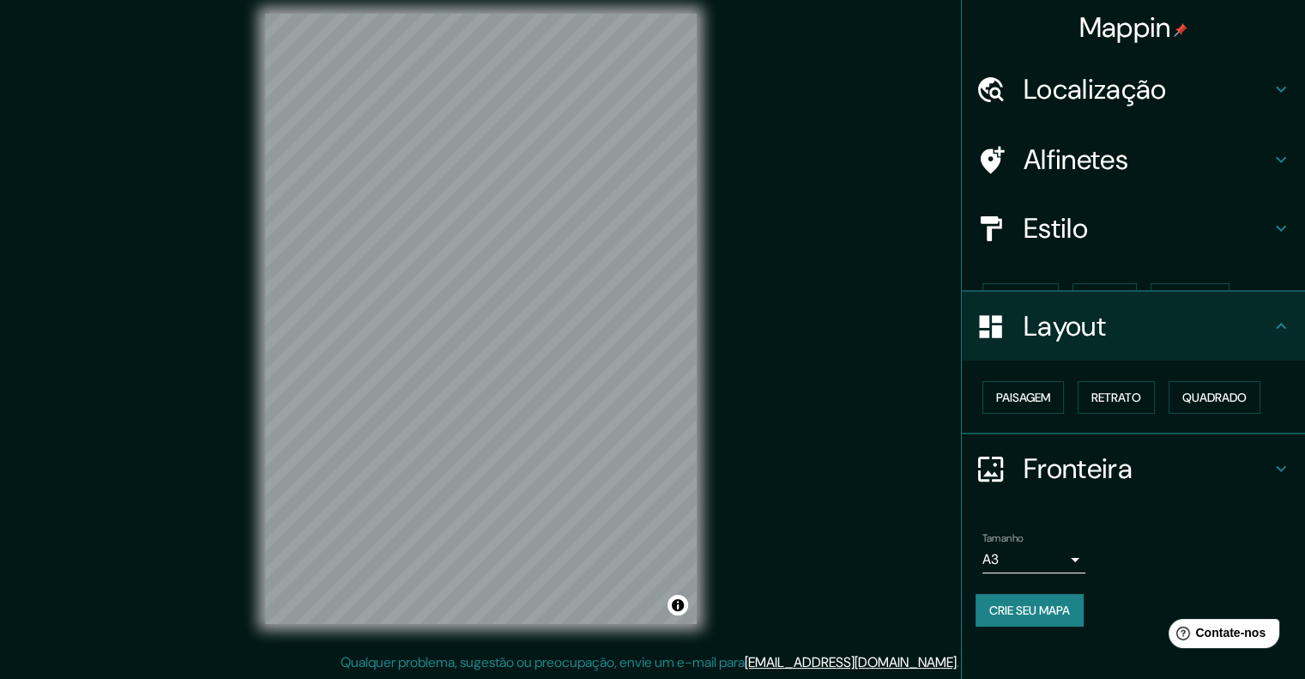
scroll to position [0, 0]
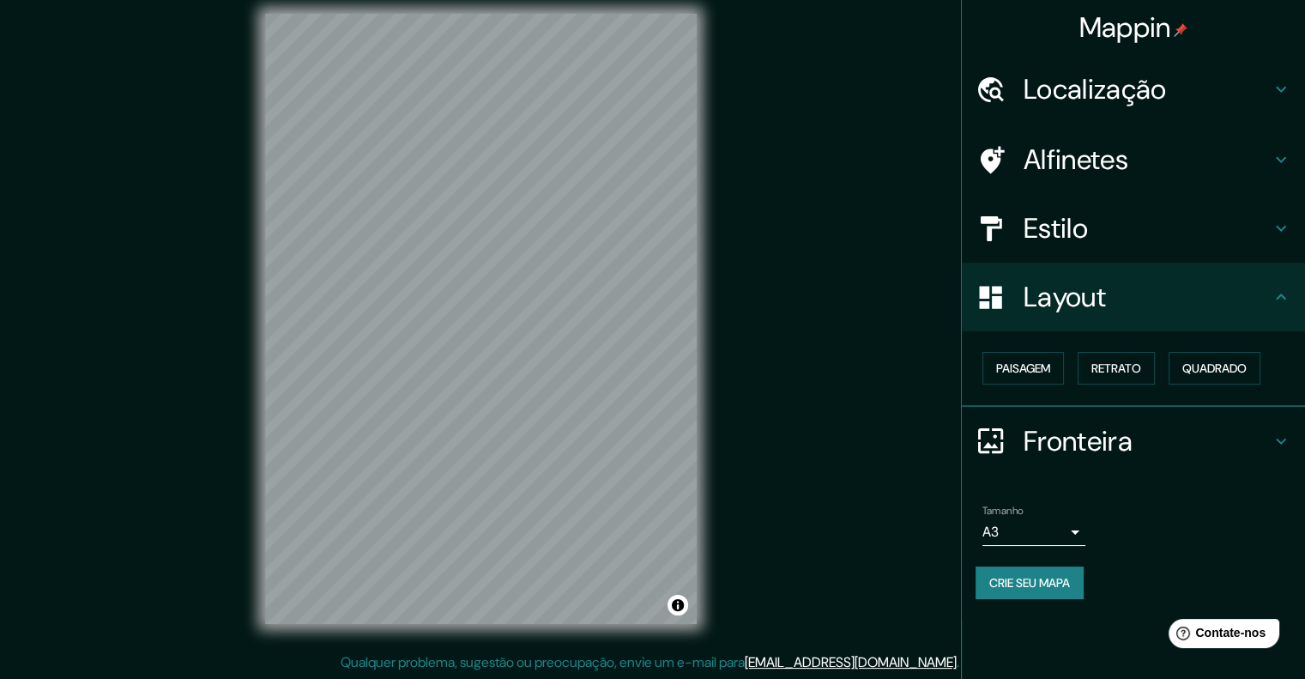
click at [1053, 459] on div "Fronteira" at bounding box center [1133, 441] width 343 height 69
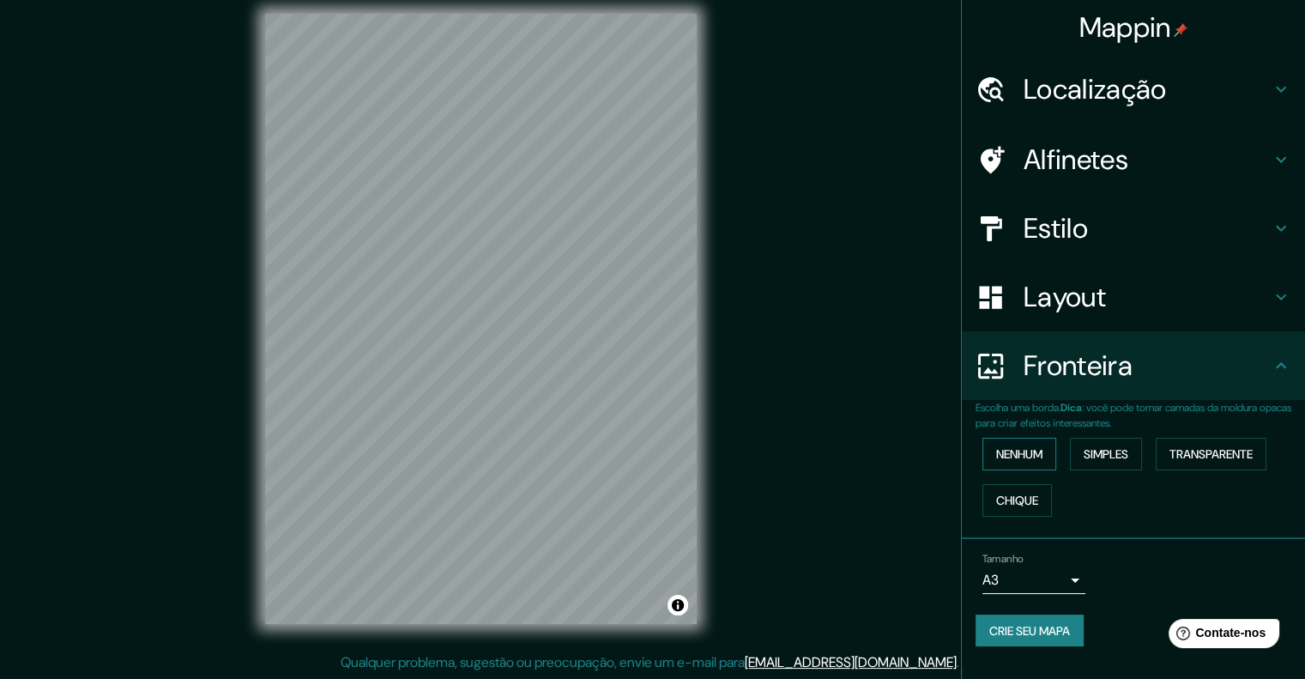
click at [1042, 456] on font "Nenhum" at bounding box center [1019, 453] width 46 height 15
click at [1090, 452] on font "Simples" at bounding box center [1105, 453] width 45 height 15
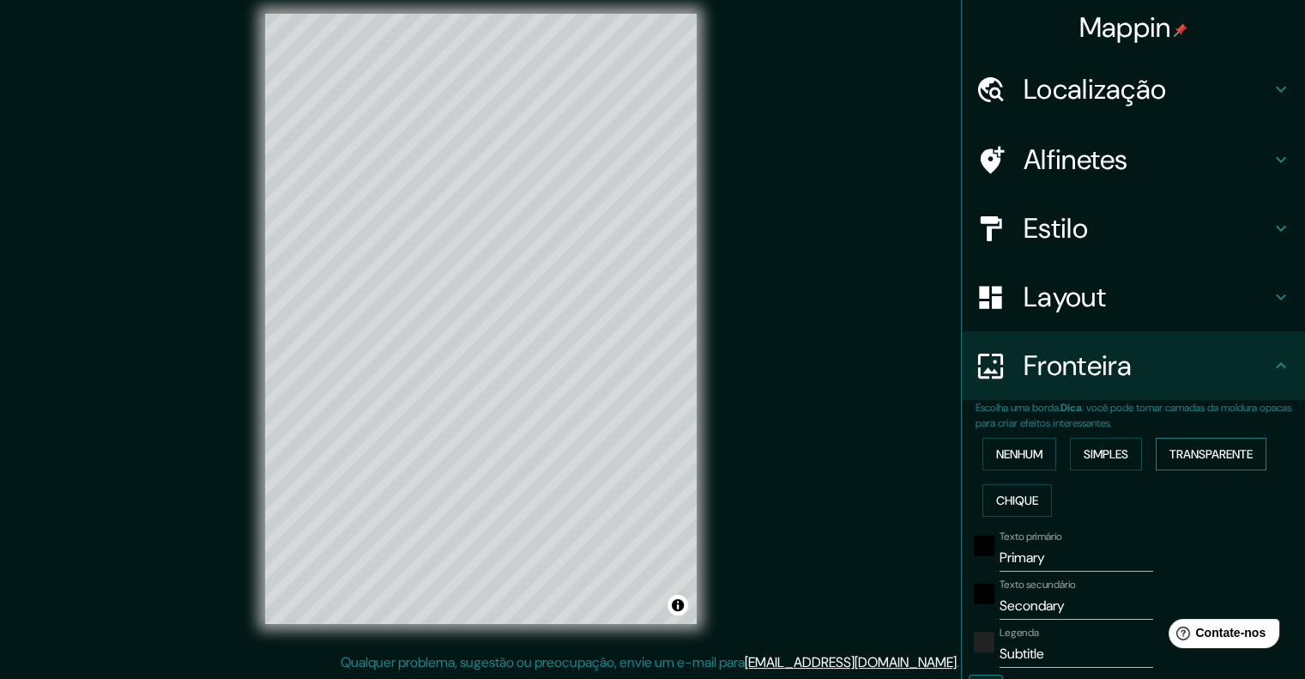
click at [1183, 450] on font "Transparente" at bounding box center [1210, 453] width 83 height 15
click at [1011, 494] on font "Chique" at bounding box center [1017, 499] width 42 height 15
click at [1006, 452] on font "Nenhum" at bounding box center [1019, 453] width 46 height 15
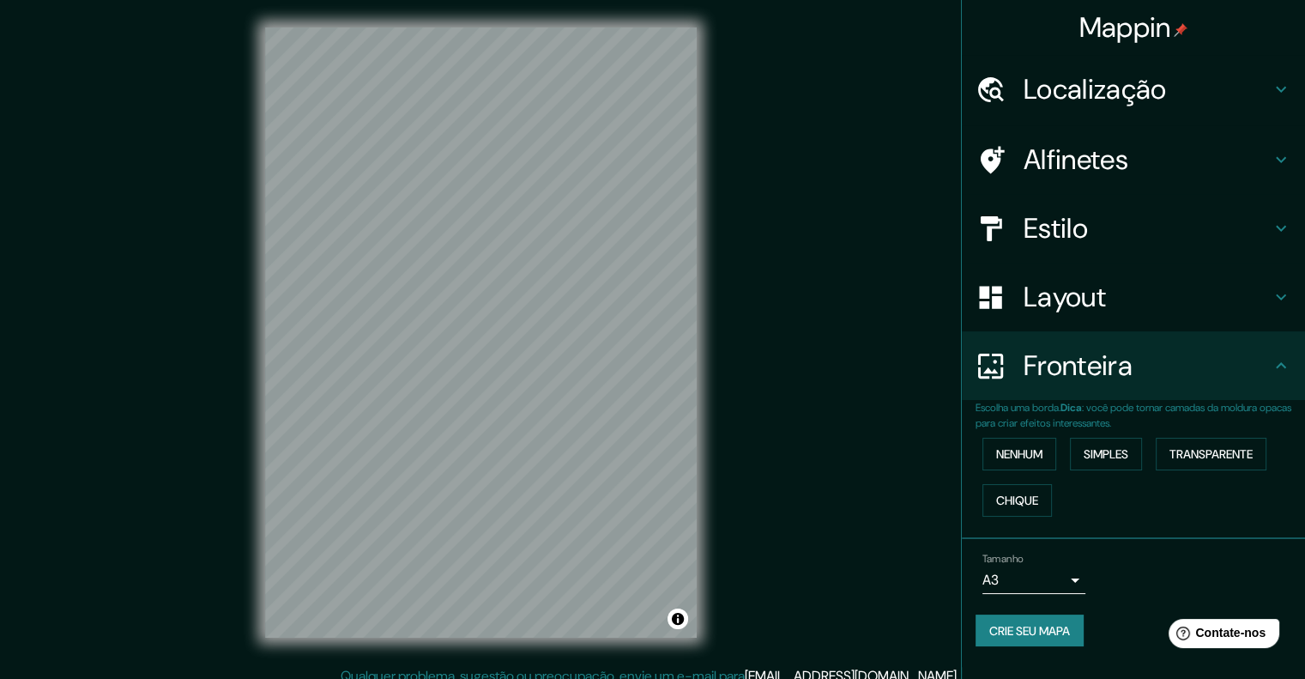
click at [1060, 574] on body "Mappin Localização Sur Sevilha, Província de [GEOGRAPHIC_DATA], [GEOGRAPHIC_DAT…" at bounding box center [652, 339] width 1305 height 679
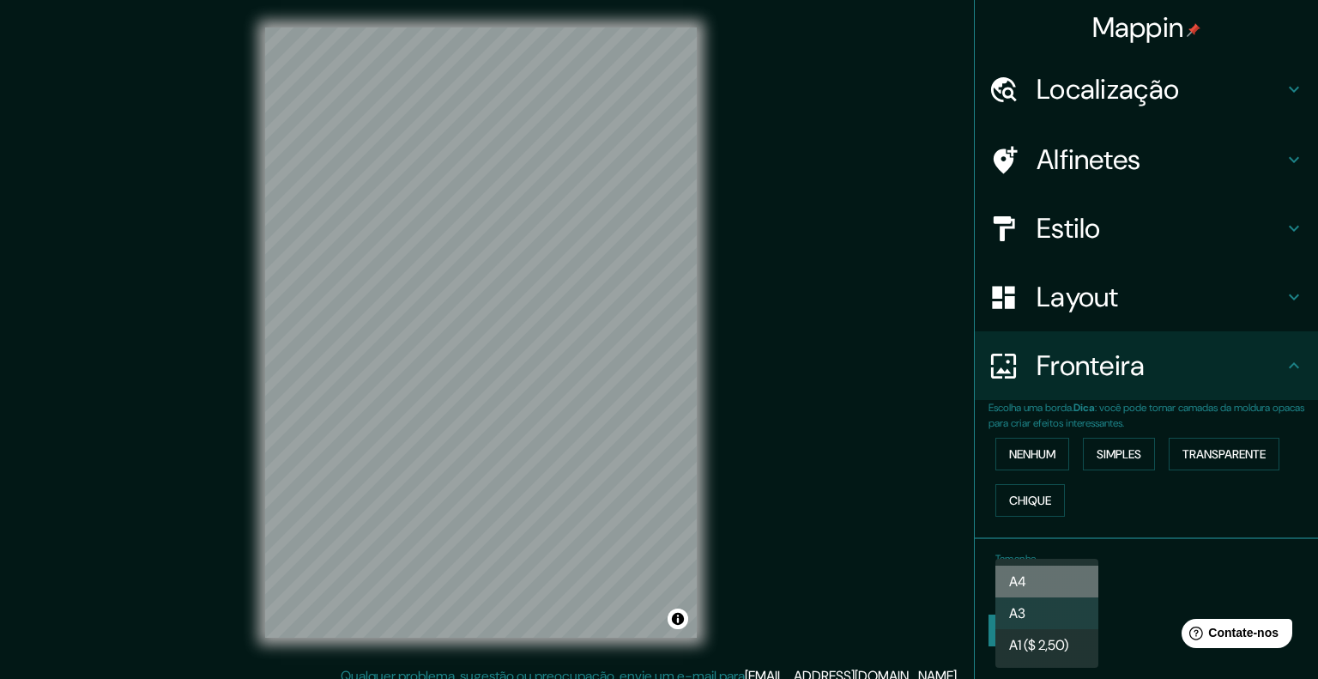
click at [1067, 572] on li "A4" at bounding box center [1046, 581] width 103 height 32
type input "single"
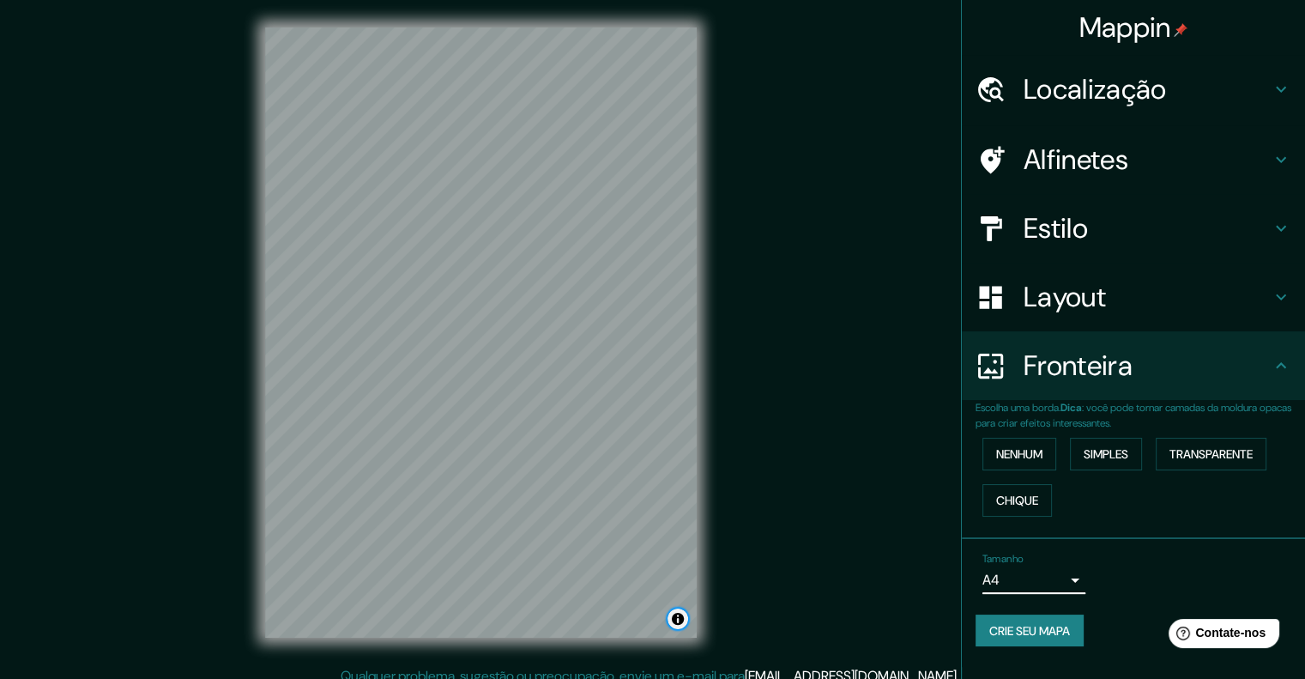
click at [684, 624] on button "Alternar atribuição" at bounding box center [677, 618] width 21 height 21
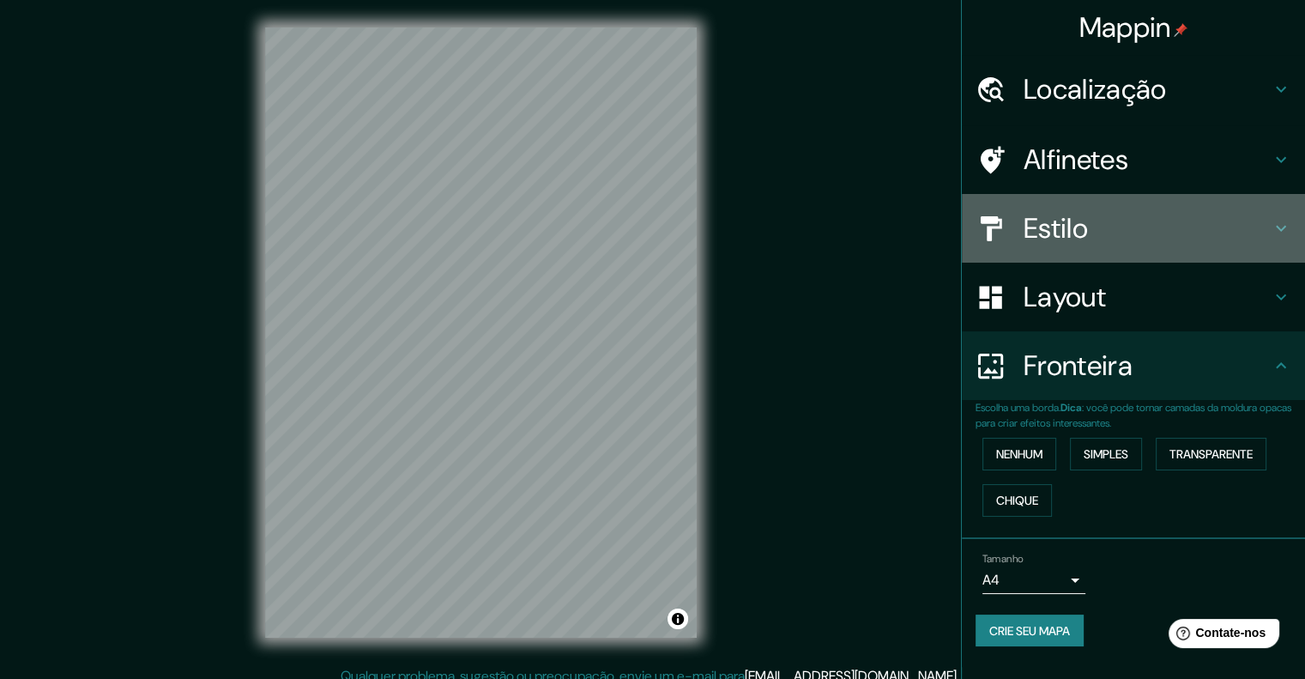
click at [1072, 232] on font "Estilo" at bounding box center [1055, 228] width 64 height 36
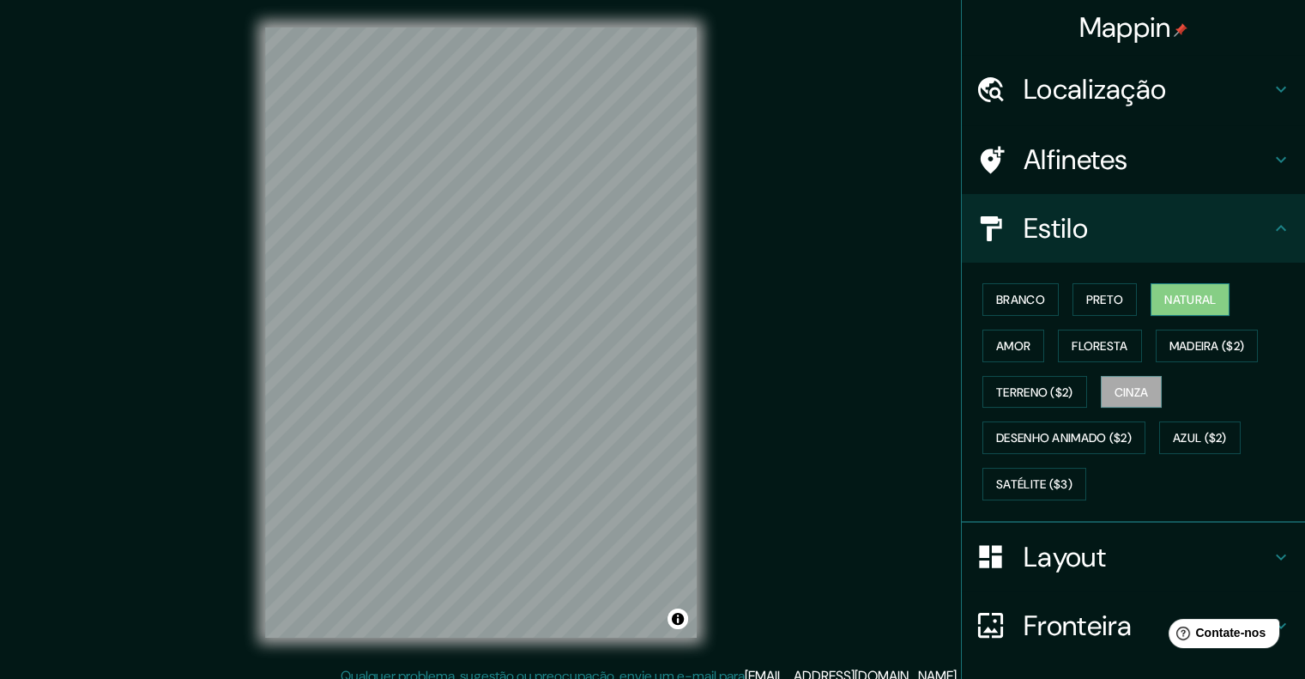
click at [1187, 301] on font "Natural" at bounding box center [1189, 299] width 51 height 15
click at [997, 305] on font "Branco" at bounding box center [1020, 299] width 49 height 15
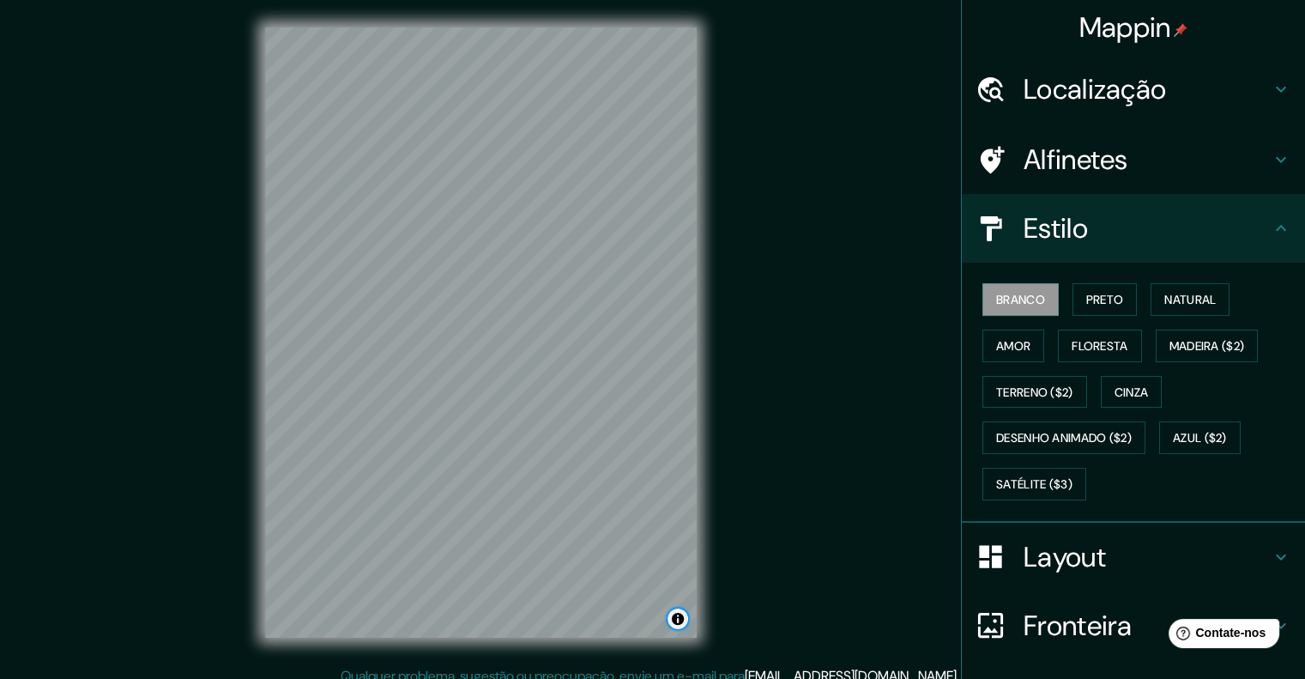
click at [682, 620] on button "Alternar atribuição" at bounding box center [677, 618] width 21 height 21
drag, startPoint x: 430, startPoint y: 622, endPoint x: 567, endPoint y: 620, distance: 137.3
click at [567, 620] on div "© Mapbox © OpenStreetMap Melhore este mapa" at bounding box center [558, 618] width 262 height 21
copy div "© Mapbox © OpenStreetMap"
